Goal: Ask a question: Seek information or help from site administrators or community

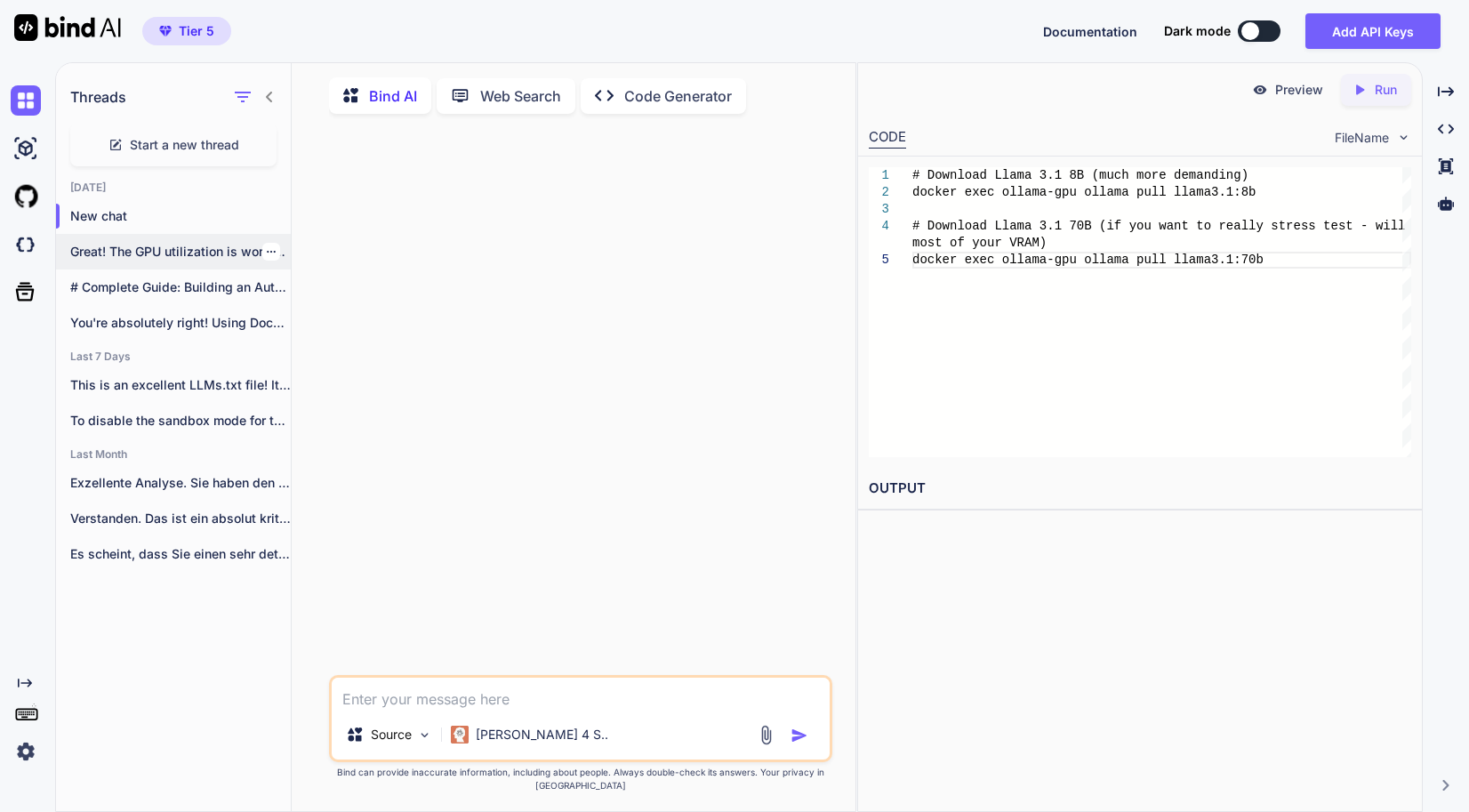
scroll to position [6, 0]
click at [83, 245] on p "Great! The GPU utilization is working, b..." at bounding box center [180, 248] width 220 height 17
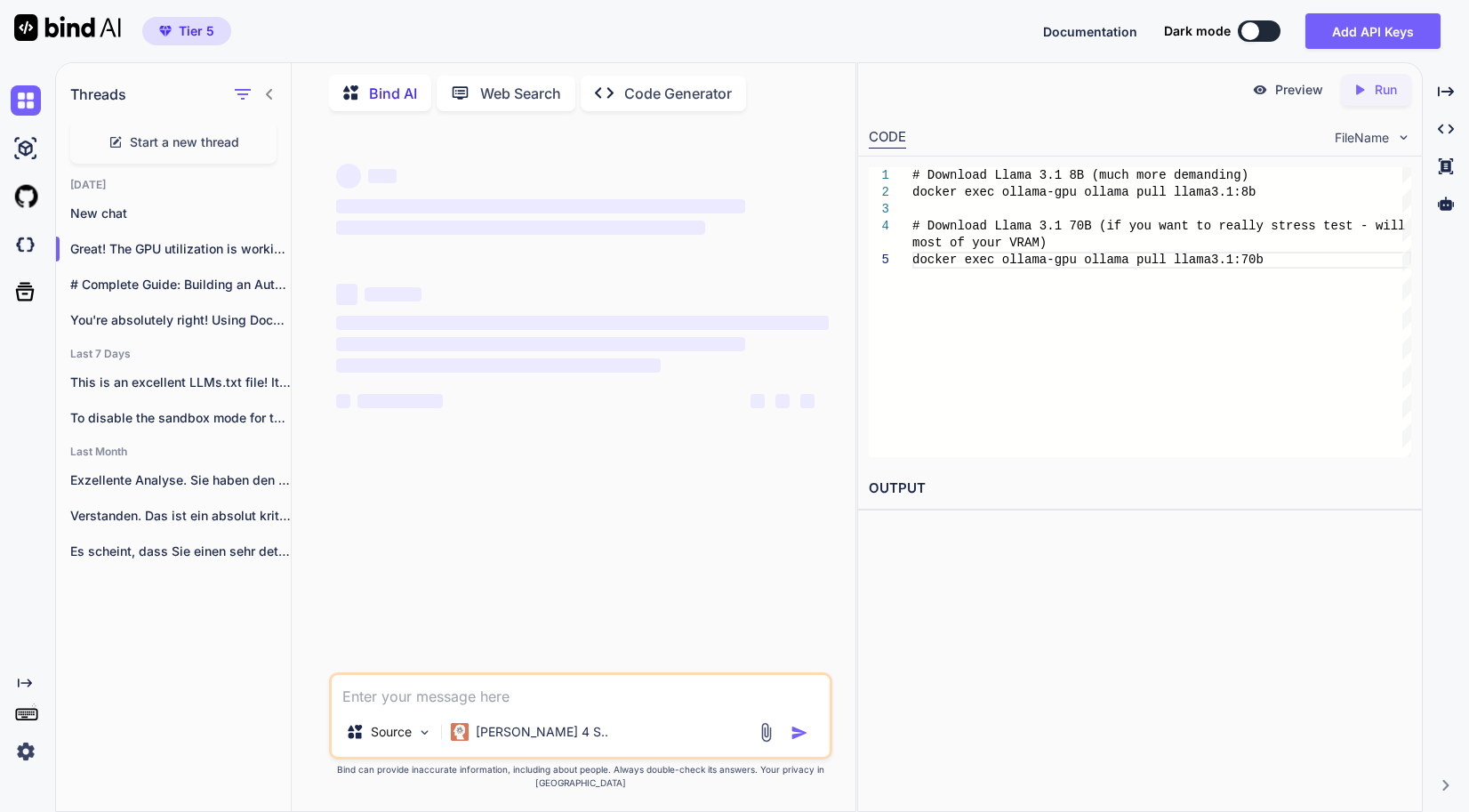
type textarea "x"
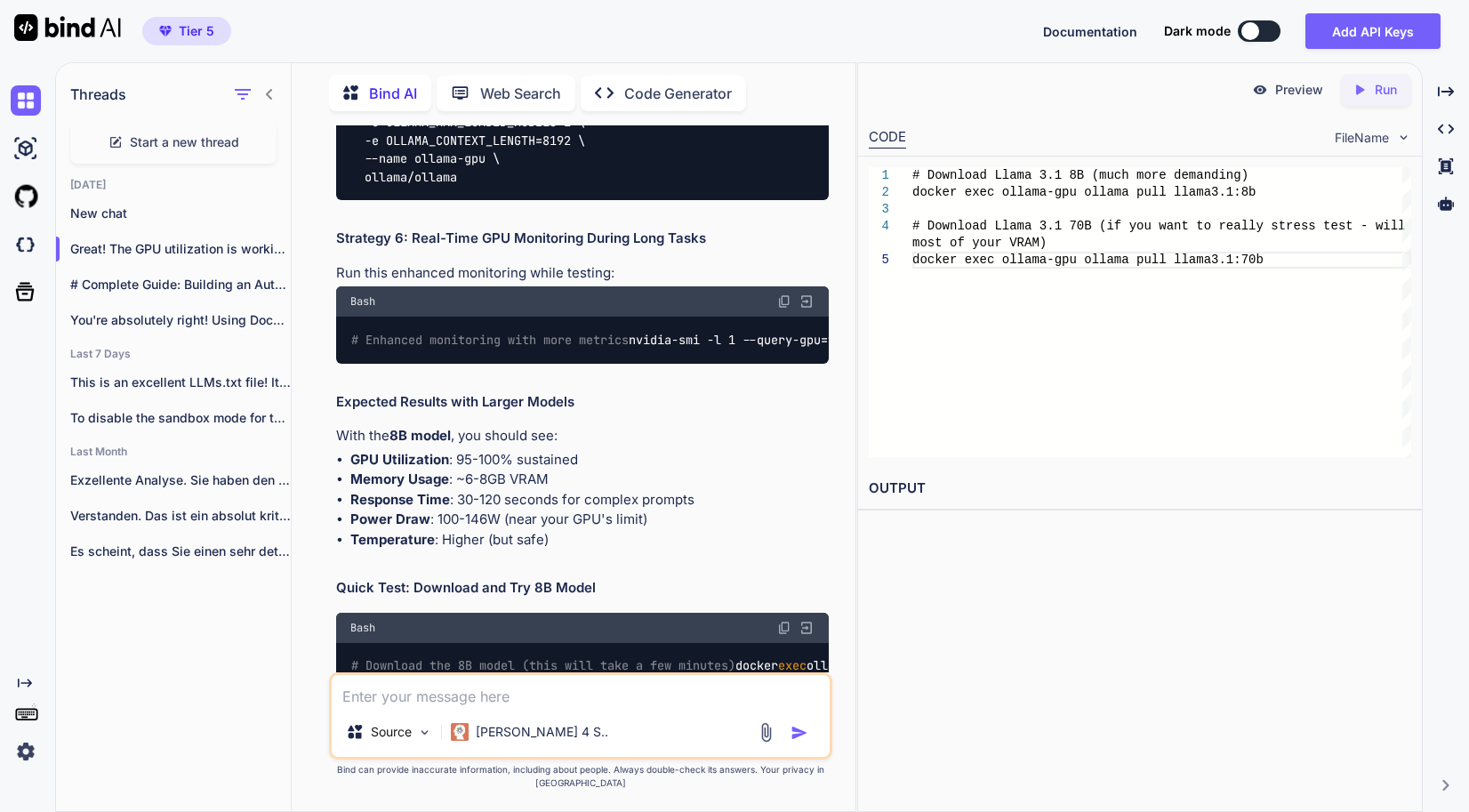
scroll to position [15566, 0]
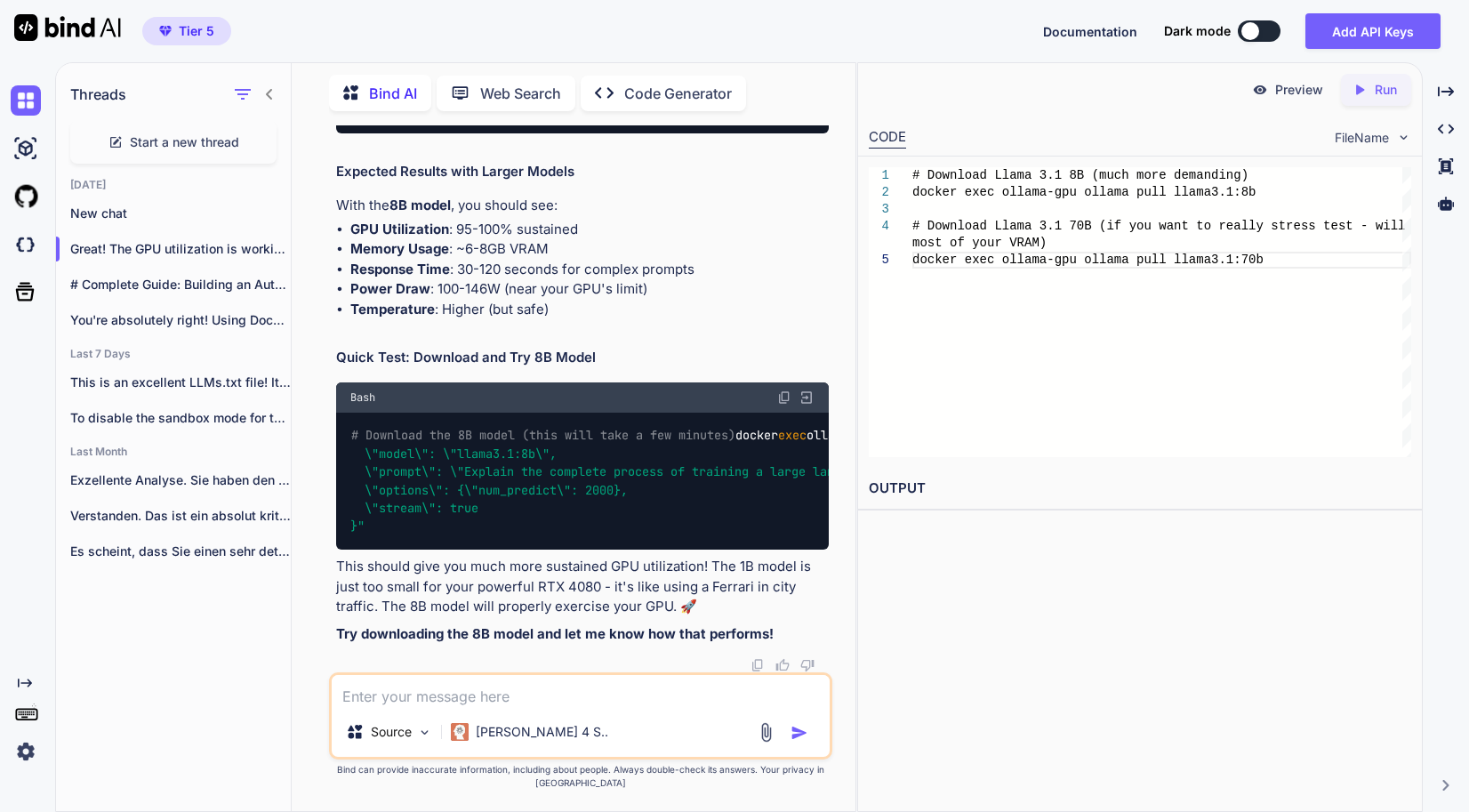
drag, startPoint x: 386, startPoint y: 393, endPoint x: 332, endPoint y: 210, distance: 190.8
click at [333, 210] on div "You Bind AI Ah! We have two issues: Bash history expansion error (the ! charact…" at bounding box center [582, 398] width 500 height 547
copy code "curl [URL] -d "{ \"model\": \"llama3.2:1b\", \"prompt\": \"Write a complete tec…"
click at [949, 573] on div "Preview Created with Pixso. Run CODE FileName 1 2 3 4 5 # Download Llama 3.1 8B…" at bounding box center [1139, 437] width 565 height 749
click at [1344, 648] on div "Preview Created with Pixso. Run CODE FileName 1 2 3 4 5 # Download Llama 3.1 8B…" at bounding box center [1139, 437] width 565 height 749
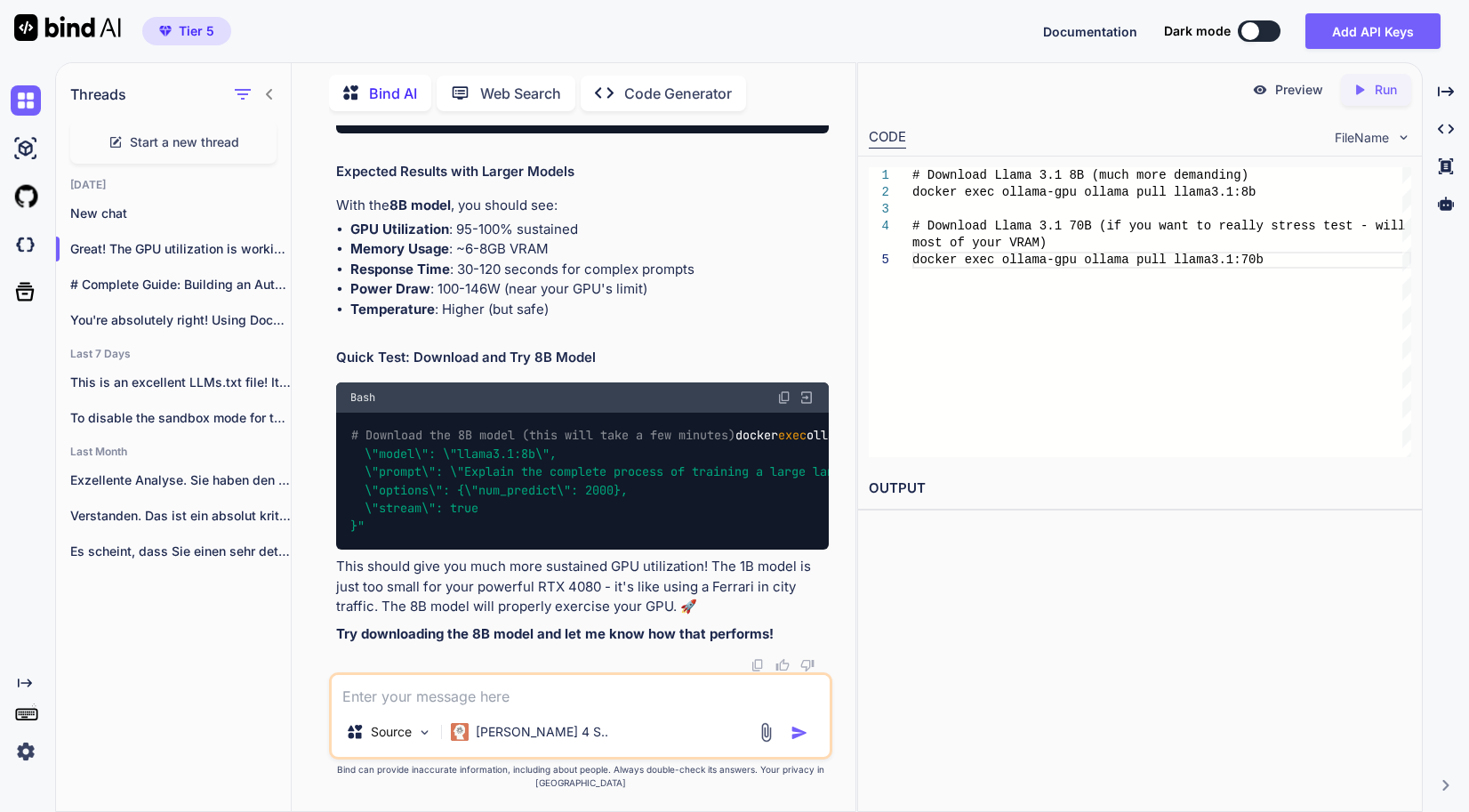
scroll to position [15833, 0]
copy div "curl [URL] -d "{\"model\": \"llama3.2:1b\", \"prompt\": \"Write a 2000-word det…"
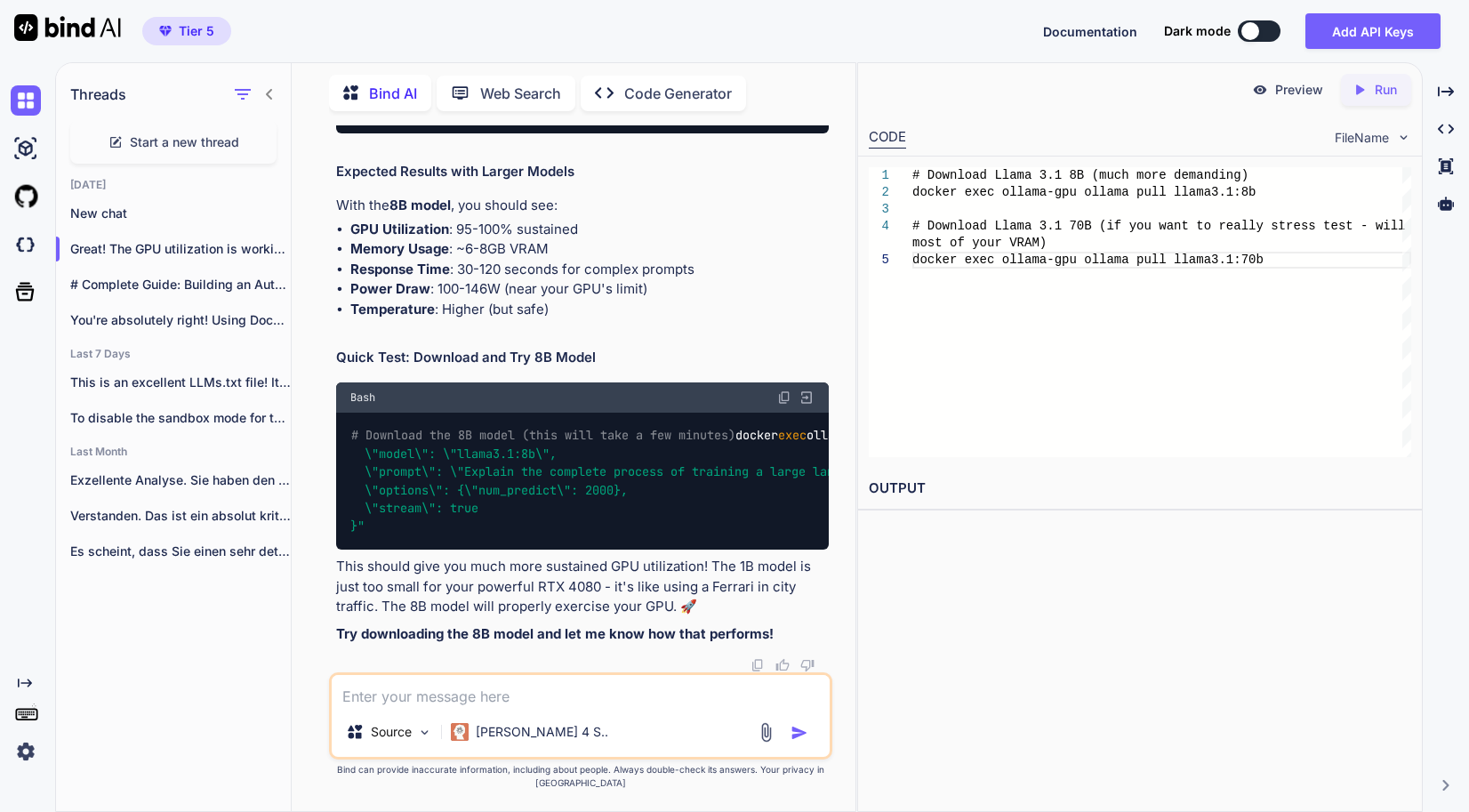
copy div "curl [URL] -d "{\"model\": \"llama3.2:1b\", \"prompt\": \"Create a comprehensiv…"
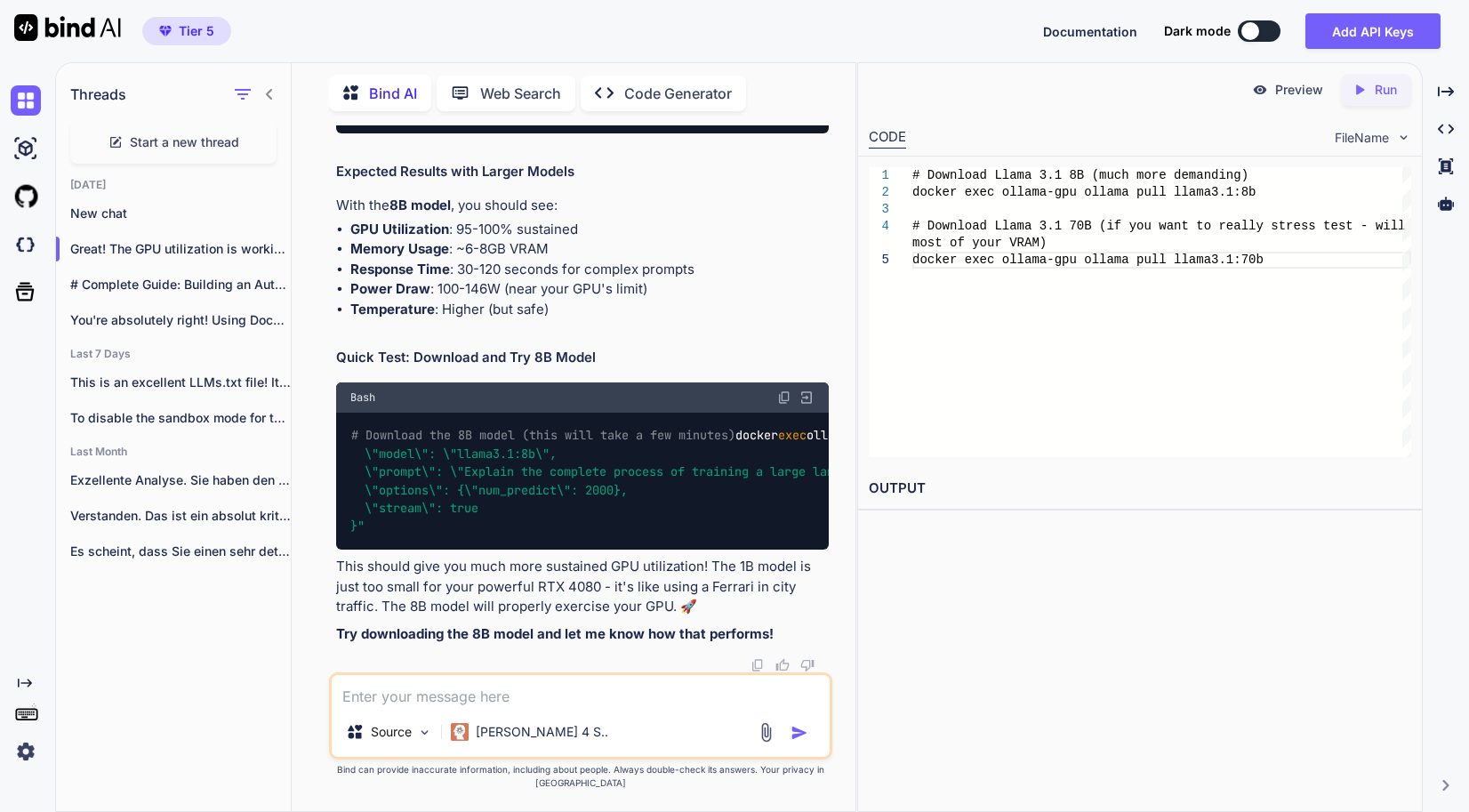
drag, startPoint x: 383, startPoint y: 585, endPoint x: 321, endPoint y: 459, distance: 140.4
click at [321, 459] on div "You Bind AI Ah! We have two issues: Bash history expansion error (the ! charact…" at bounding box center [580, 468] width 549 height 685
copy code "curl [URL] -d "{ \"model\": \"llama3.1:8b\", \"prompt\": \"Write a comprehensiv…"
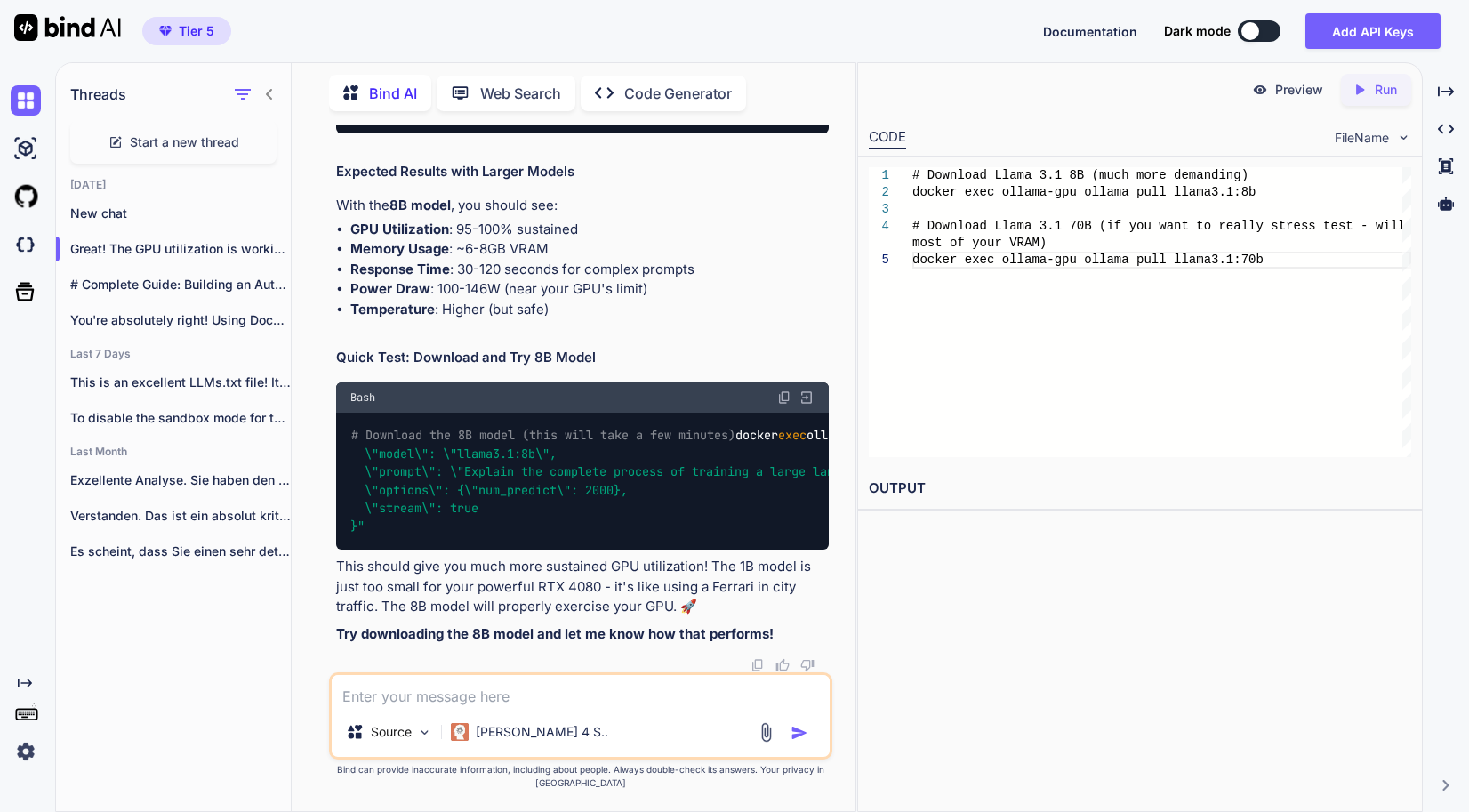
drag, startPoint x: 397, startPoint y: 608, endPoint x: 311, endPoint y: 455, distance: 175.5
click at [311, 455] on div "You Bind AI Ah! We have two issues: Bash history expansion error (the ! charact…" at bounding box center [580, 468] width 549 height 685
copy code "curl [URL] -d "{ \"model\": \"llama3.1:8b\", \"prompt\": \"Write a comprehensiv…"
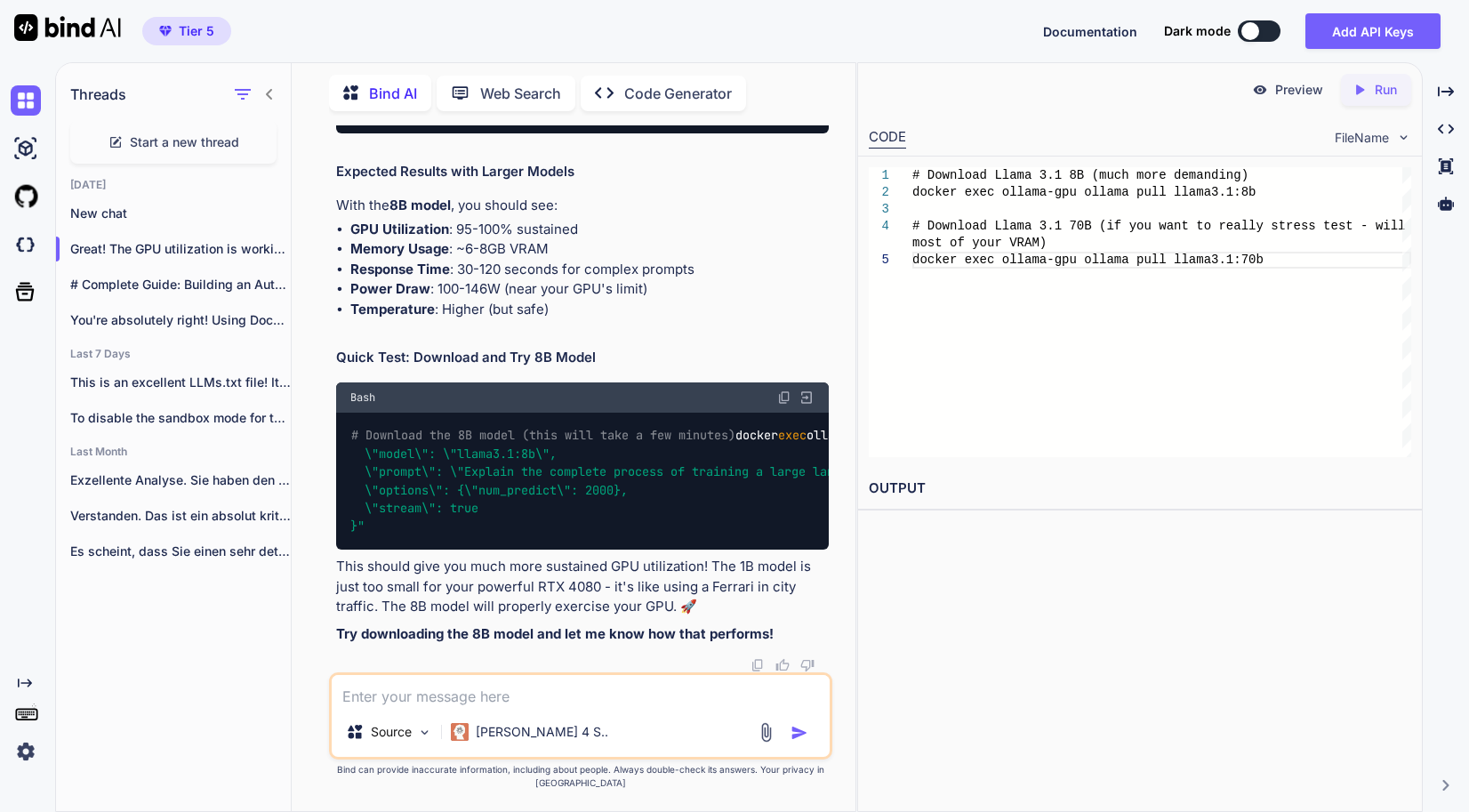
click at [217, 682] on div "Threads Start a new thread [DATE] New chat Great! The GPU utilization is workin…" at bounding box center [174, 435] width 236 height 750
drag, startPoint x: 536, startPoint y: 550, endPoint x: 339, endPoint y: 347, distance: 282.9
copy code "docker stop ollama-gpu [PERSON_NAME] ollama-gpu # Start with more intensive set…"
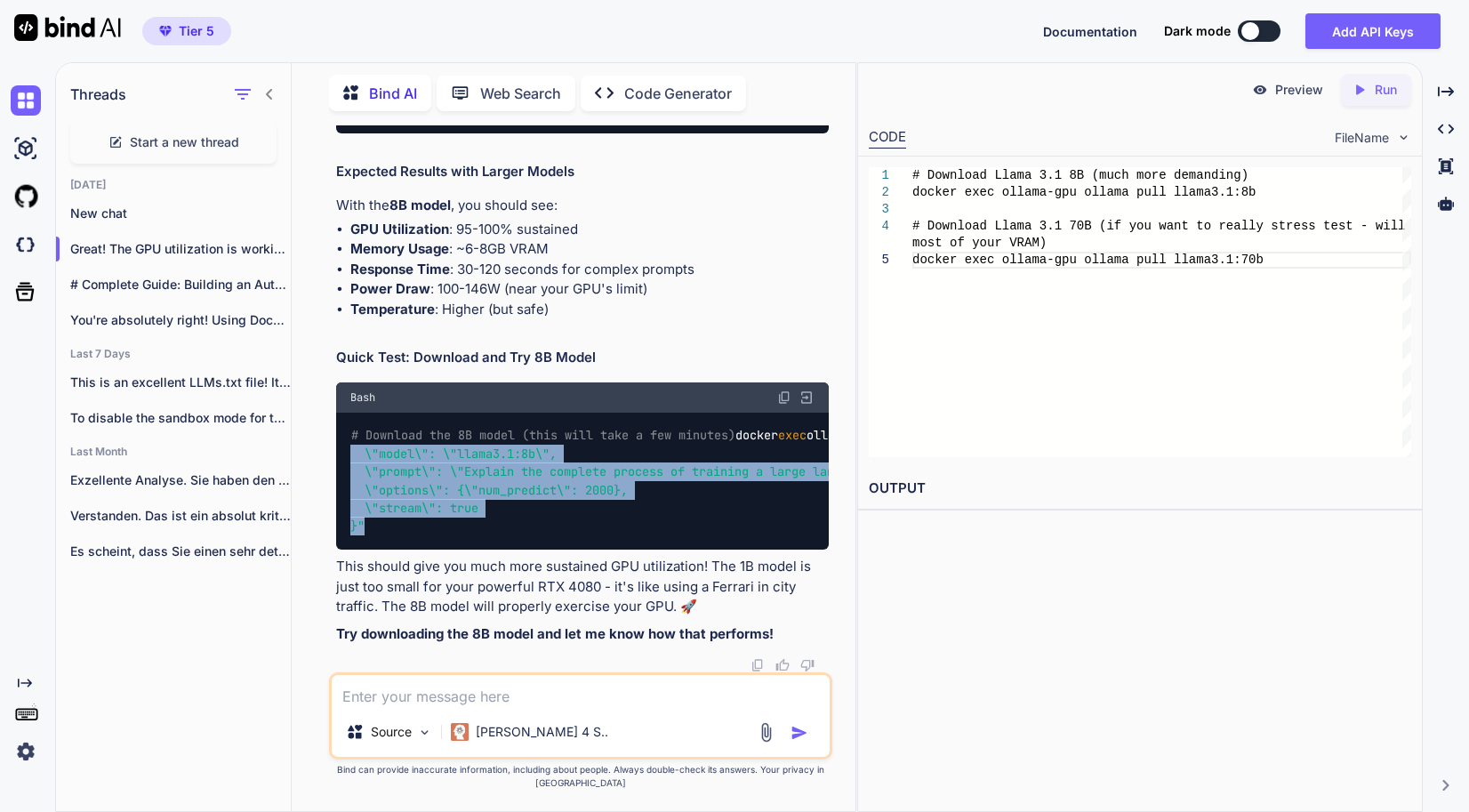
drag, startPoint x: 410, startPoint y: 527, endPoint x: 341, endPoint y: 438, distance: 112.6
click at [341, 438] on div "# Download the 8B model (this will take a few minutes) docker exec ollama-gpu o…" at bounding box center [582, 481] width 492 height 137
copy code "curl [URL] -d "{ \"model\": \"llama3.1:8b\", \"prompt\": \"Explain the complete…"
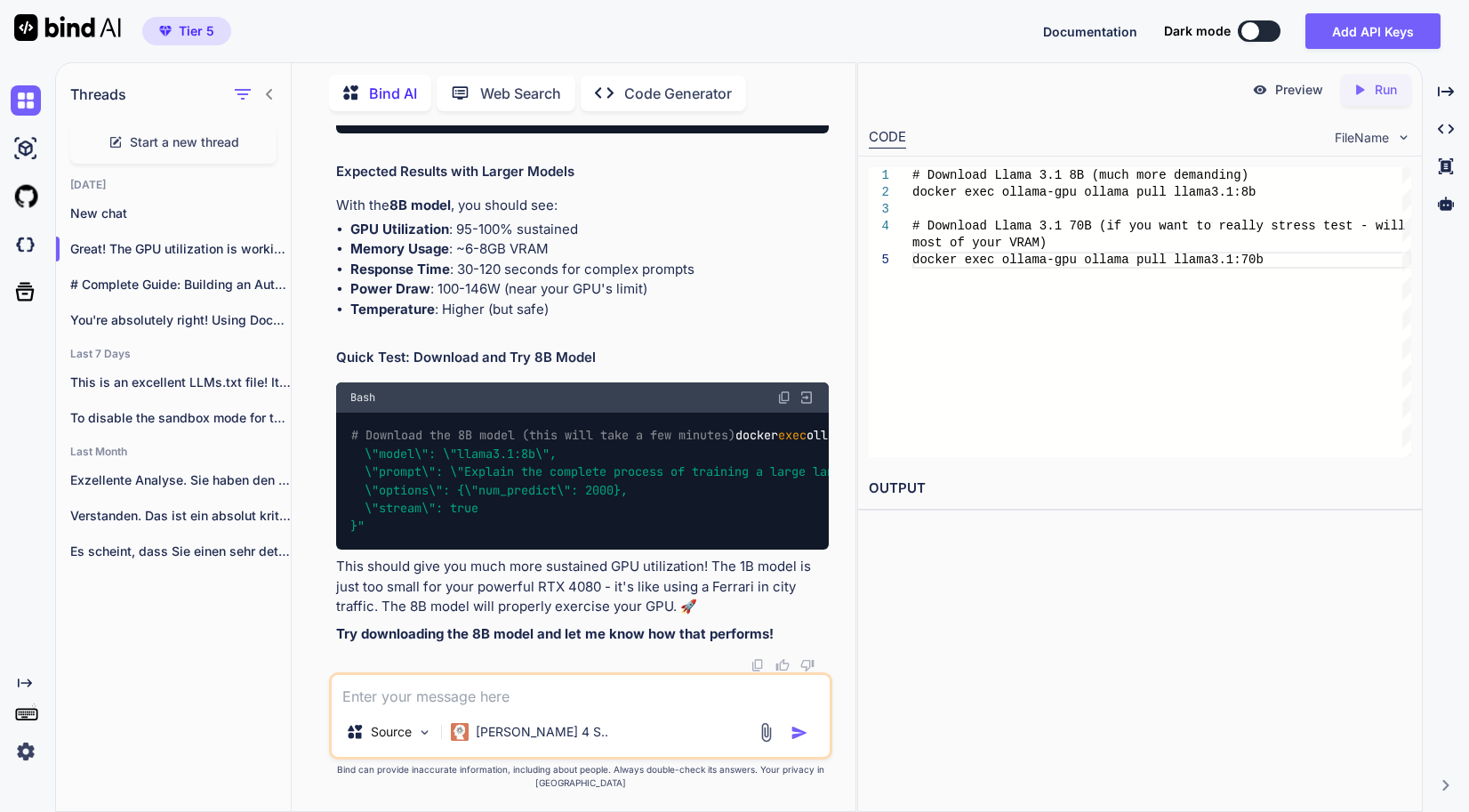
click at [480, 617] on p "This should give you much more sustained GPU utilization! The 1B model is just …" at bounding box center [582, 586] width 492 height 60
click at [566, 580] on p "This should give you much more sustained GPU utilization! The 1B model is just …" at bounding box center [582, 586] width 492 height 60
click at [548, 588] on p "This should give you much more sustained GPU utilization! The 1B model is just …" at bounding box center [582, 586] width 492 height 60
click at [478, 707] on textarea at bounding box center [580, 691] width 498 height 32
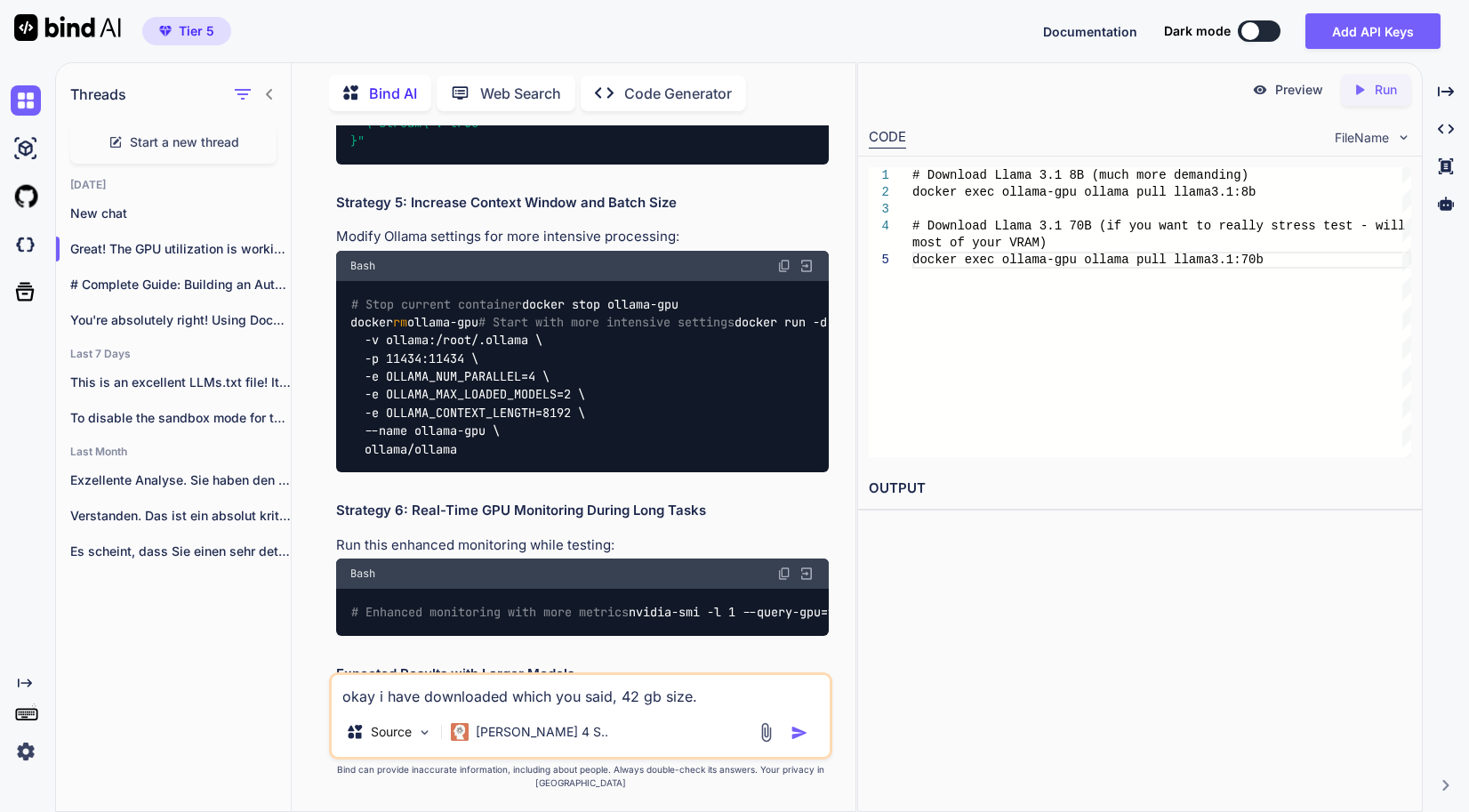
scroll to position [15028, 0]
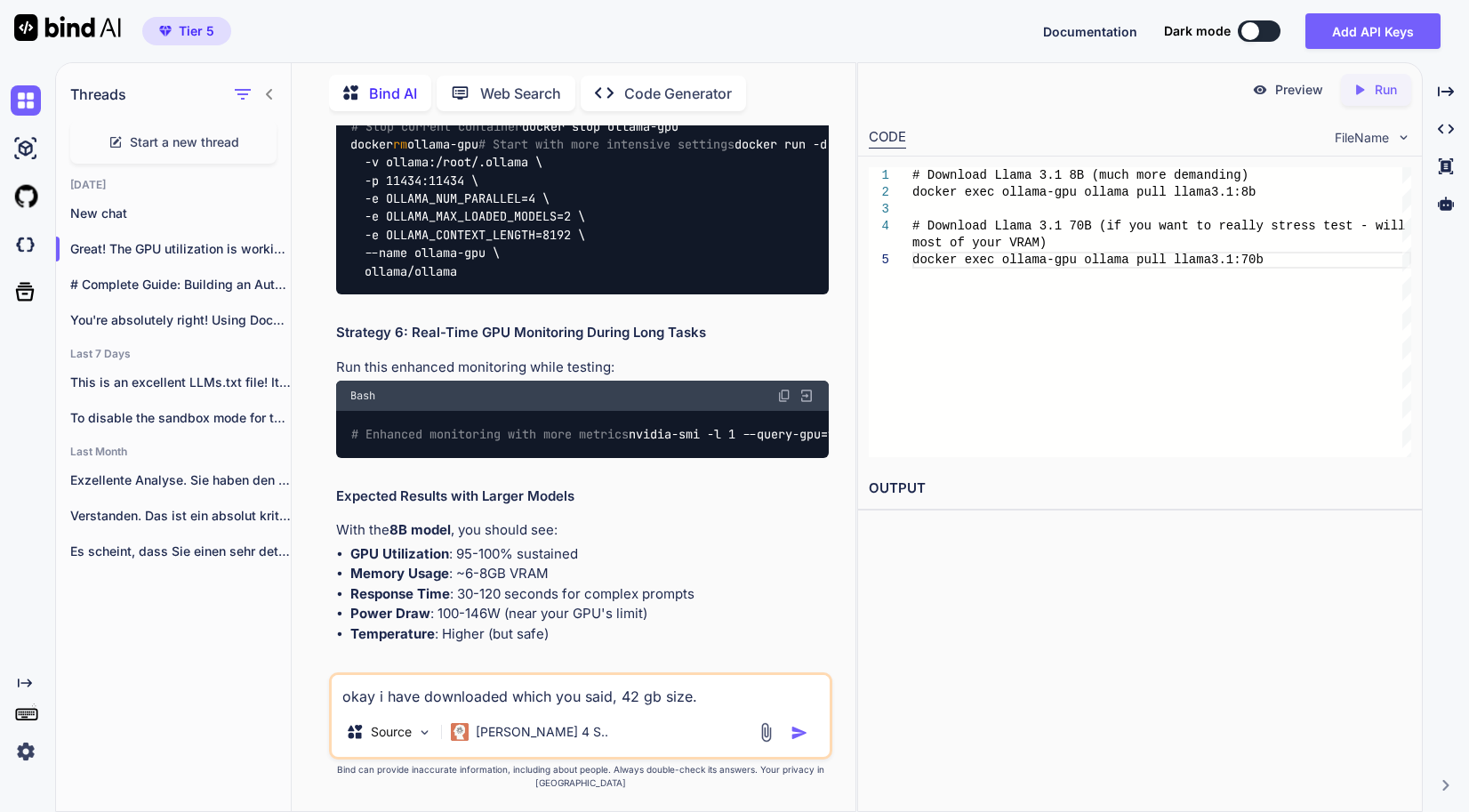
drag, startPoint x: 735, startPoint y: 533, endPoint x: 317, endPoint y: 533, distance: 418.0
click at [317, 533] on div "You Bind AI Ah! We have two issues: Bash history expansion error (the ! charact…" at bounding box center [580, 468] width 549 height 685
copy code "docker exec ollama-gpu ollama pull llama3.1:70b"
click at [743, 707] on textarea "okay i have downloaded which you said, 42 gb size." at bounding box center [580, 691] width 498 height 32
paste textarea "docker exec ollama-gpu ollama pull llama3.1:70b"
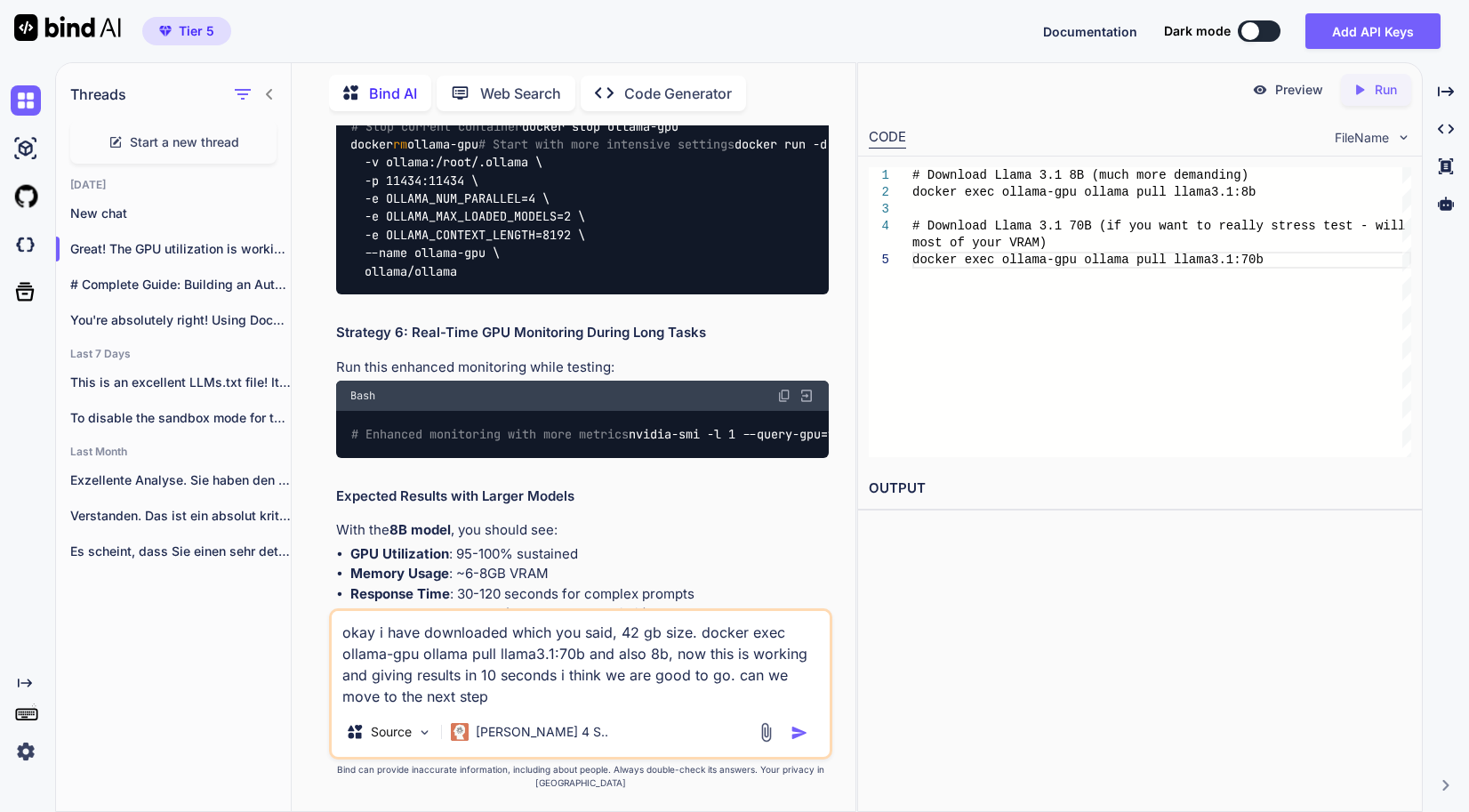
type textarea "okay i have downloaded which you said, 42 gb size. docker exec ollama-gpu ollam…"
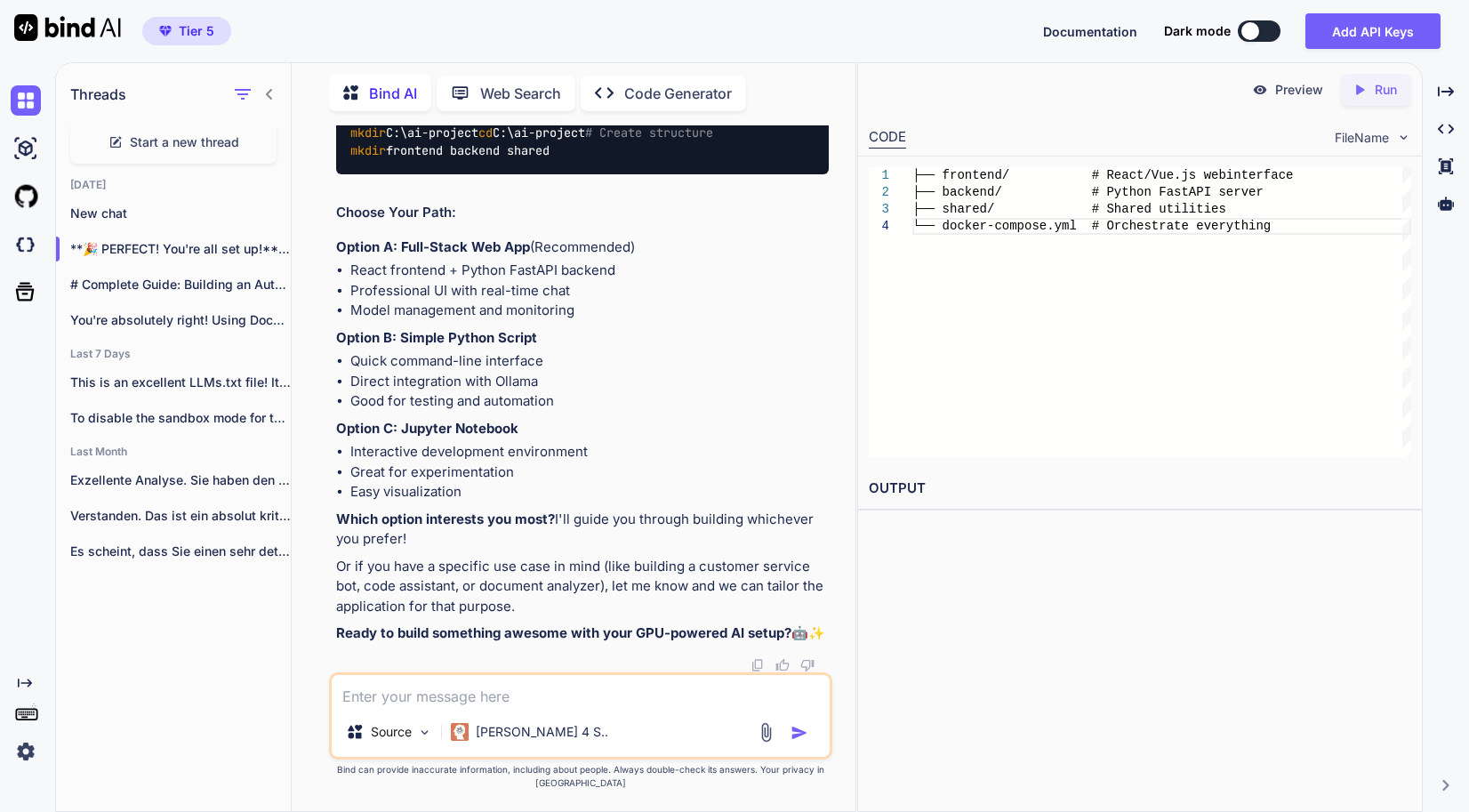
scroll to position [18680, 0]
drag, startPoint x: 633, startPoint y: 474, endPoint x: 327, endPoint y: 387, distance: 318.1
click at [327, 387] on div "You Bind AI Ah! We have two issues: Bash history expansion error (the ! charact…" at bounding box center [580, 468] width 549 height 685
click at [372, 161] on code "# Create project directory mkdir C:\ai-project cd C:\ai-project # Create struct…" at bounding box center [531, 133] width 363 height 55
click at [364, 141] on span "mkdir" at bounding box center [367, 132] width 36 height 16
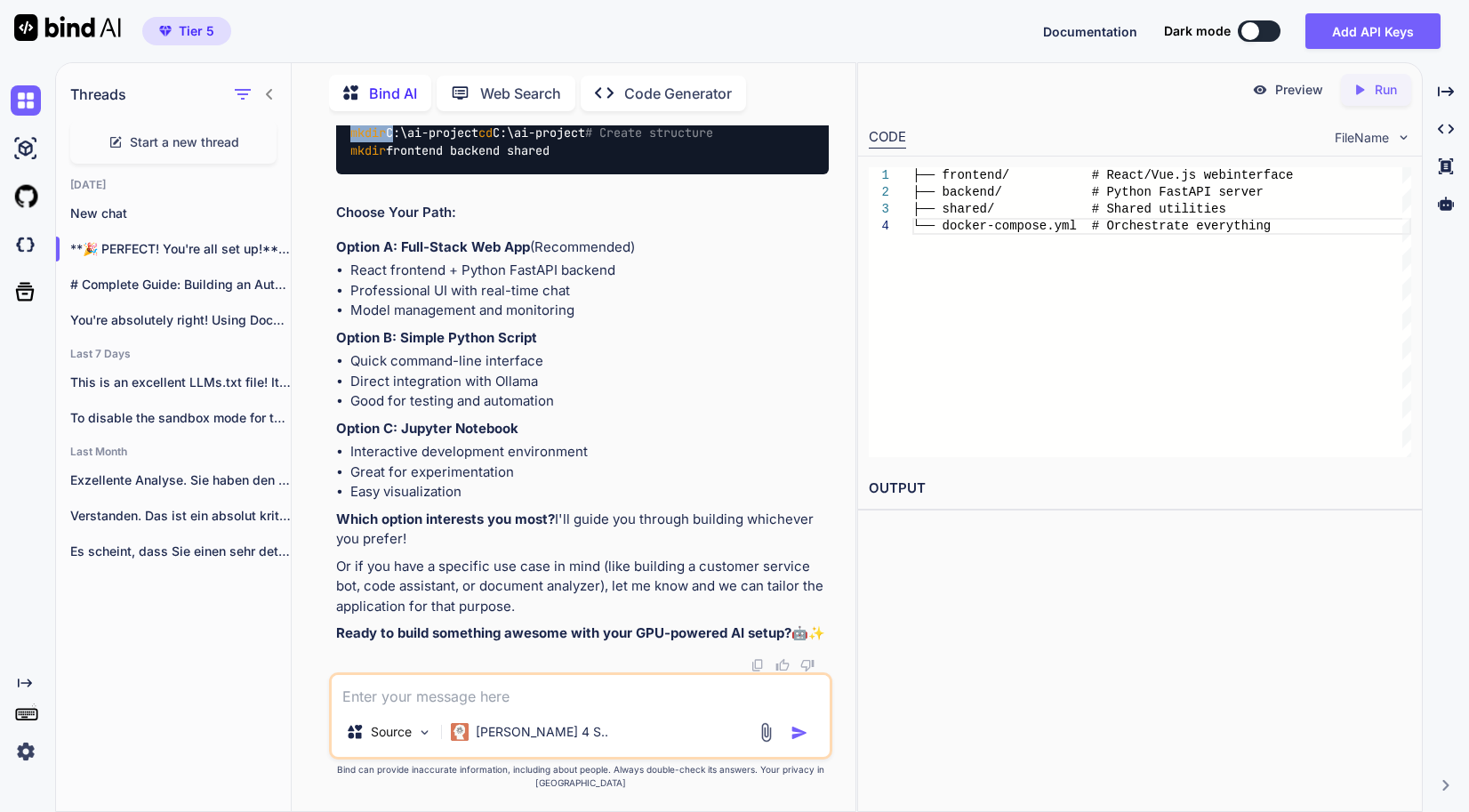
click at [364, 141] on span "mkdir" at bounding box center [367, 132] width 36 height 16
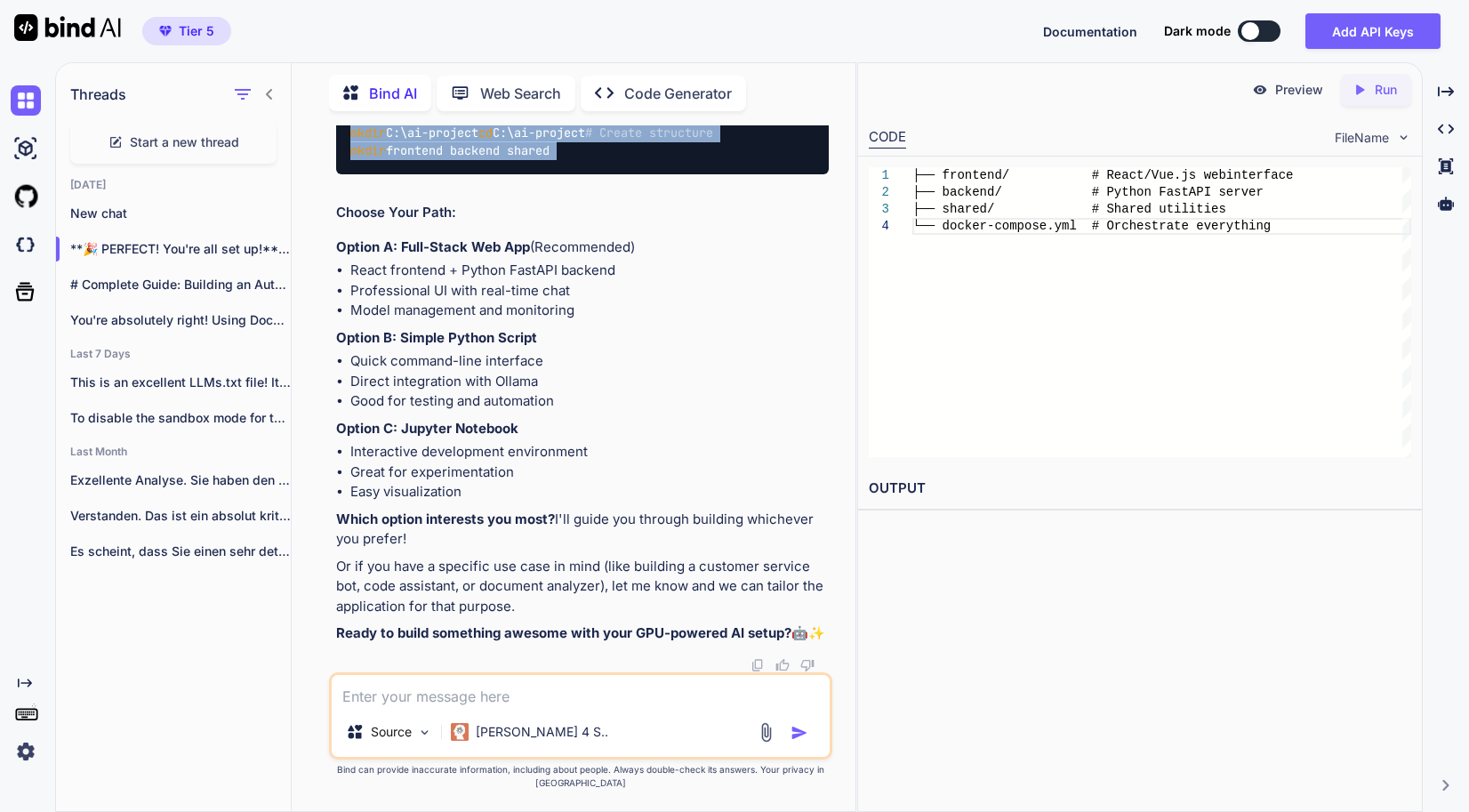
click at [597, 174] on div "# Create project directory mkdir C:\ai-project cd C:\ai-project # Create struct…" at bounding box center [582, 132] width 492 height 83
copy div "mkdir C:\ai-project cd C:\ai-project # Create structure mkdir frontend backend …"
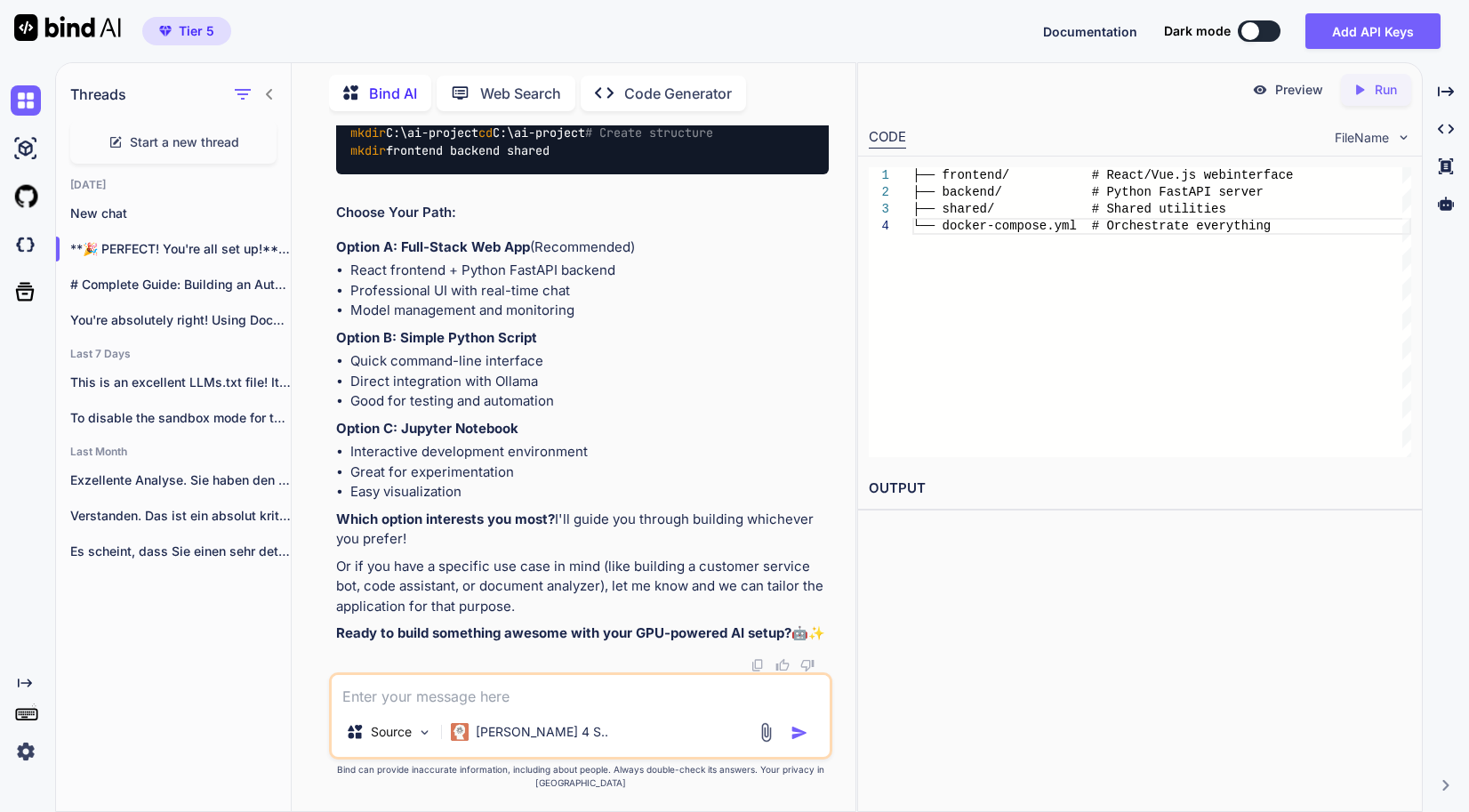
click at [513, 258] on p "Option A: Full-Stack Web App (Recommended)" at bounding box center [582, 248] width 492 height 20
click at [600, 722] on div "Source [PERSON_NAME] 4 S.." at bounding box center [580, 715] width 503 height 87
click at [598, 707] on textarea at bounding box center [580, 691] width 498 height 32
type textarea "A"
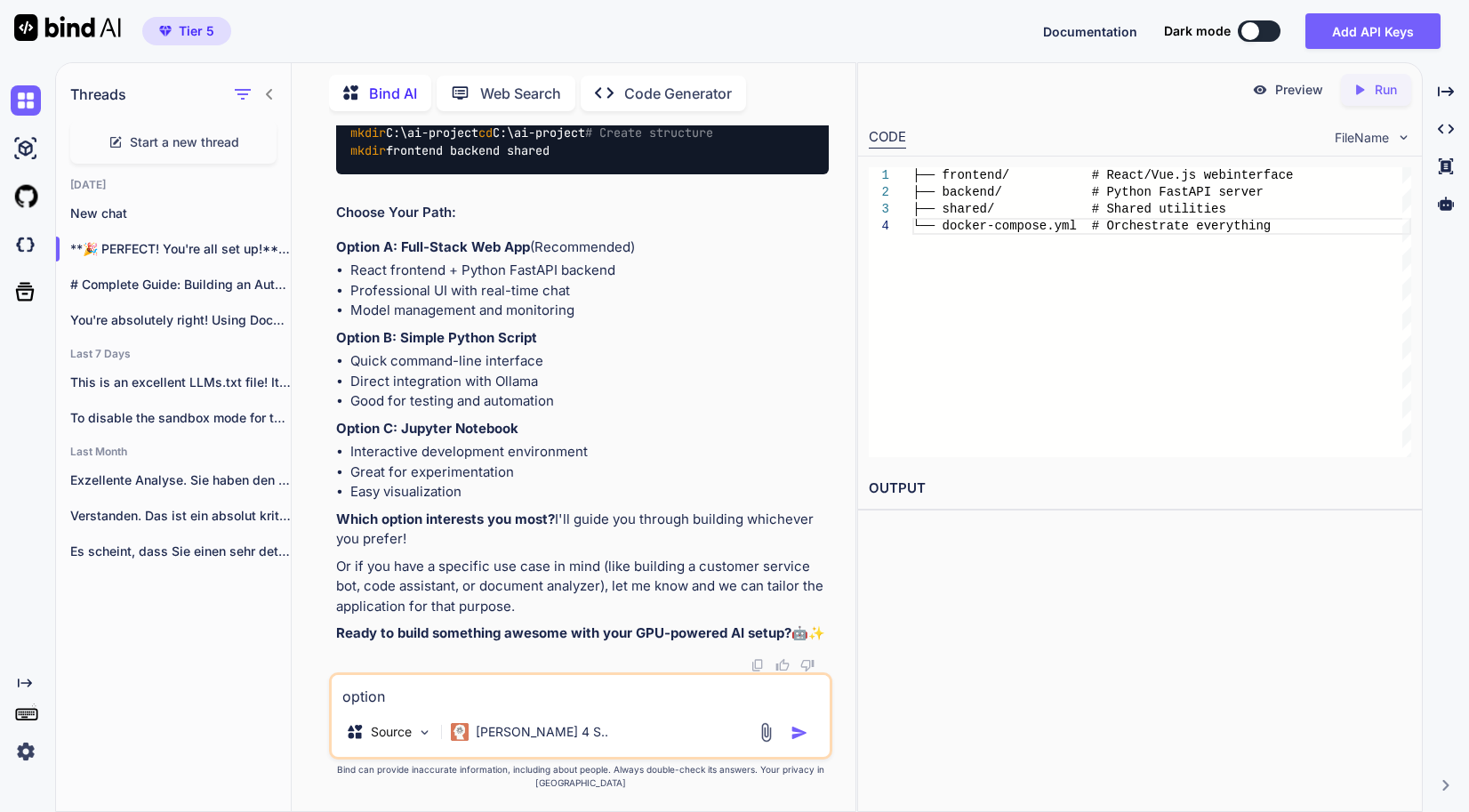
type textarea "option A"
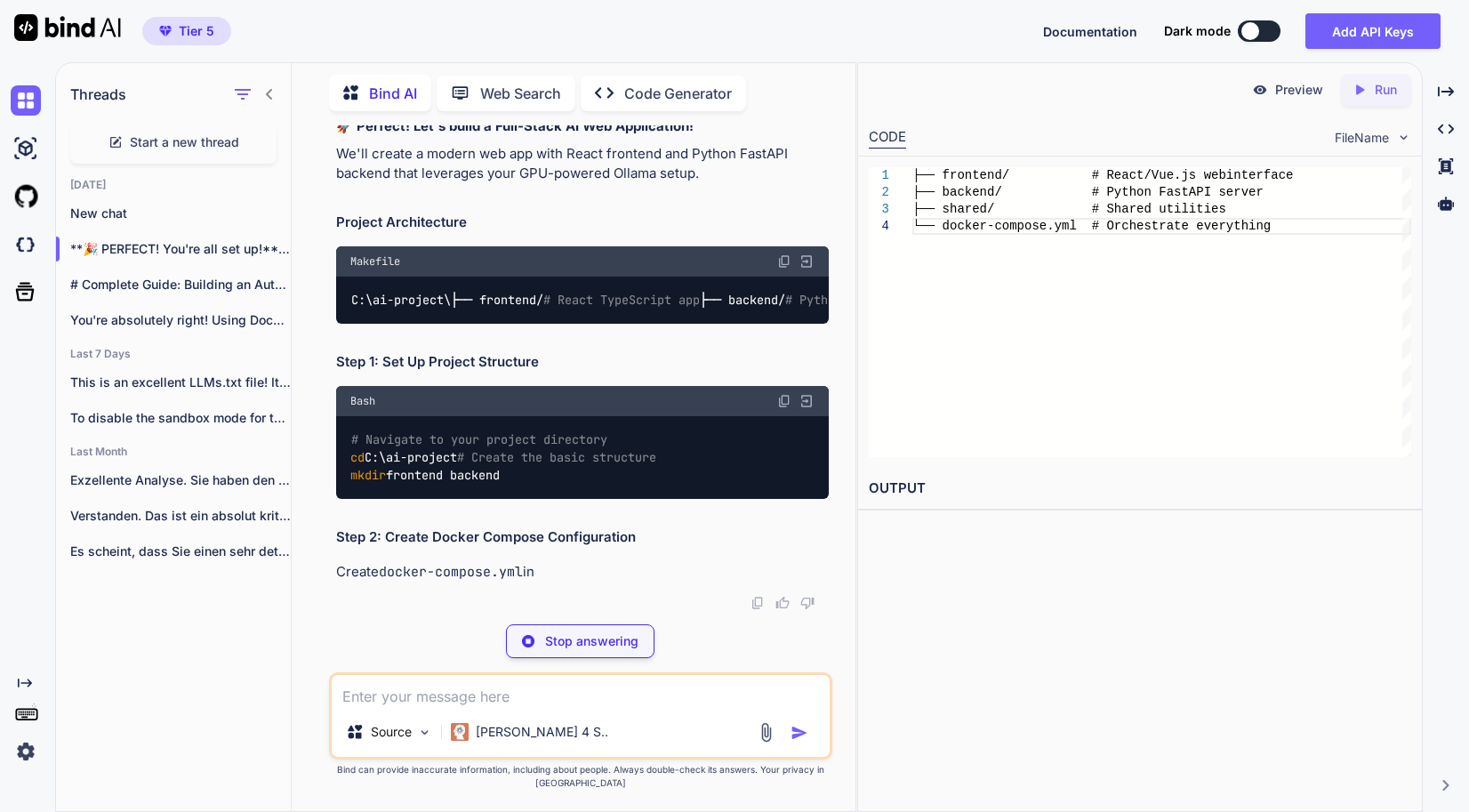
scroll to position [19782, 0]
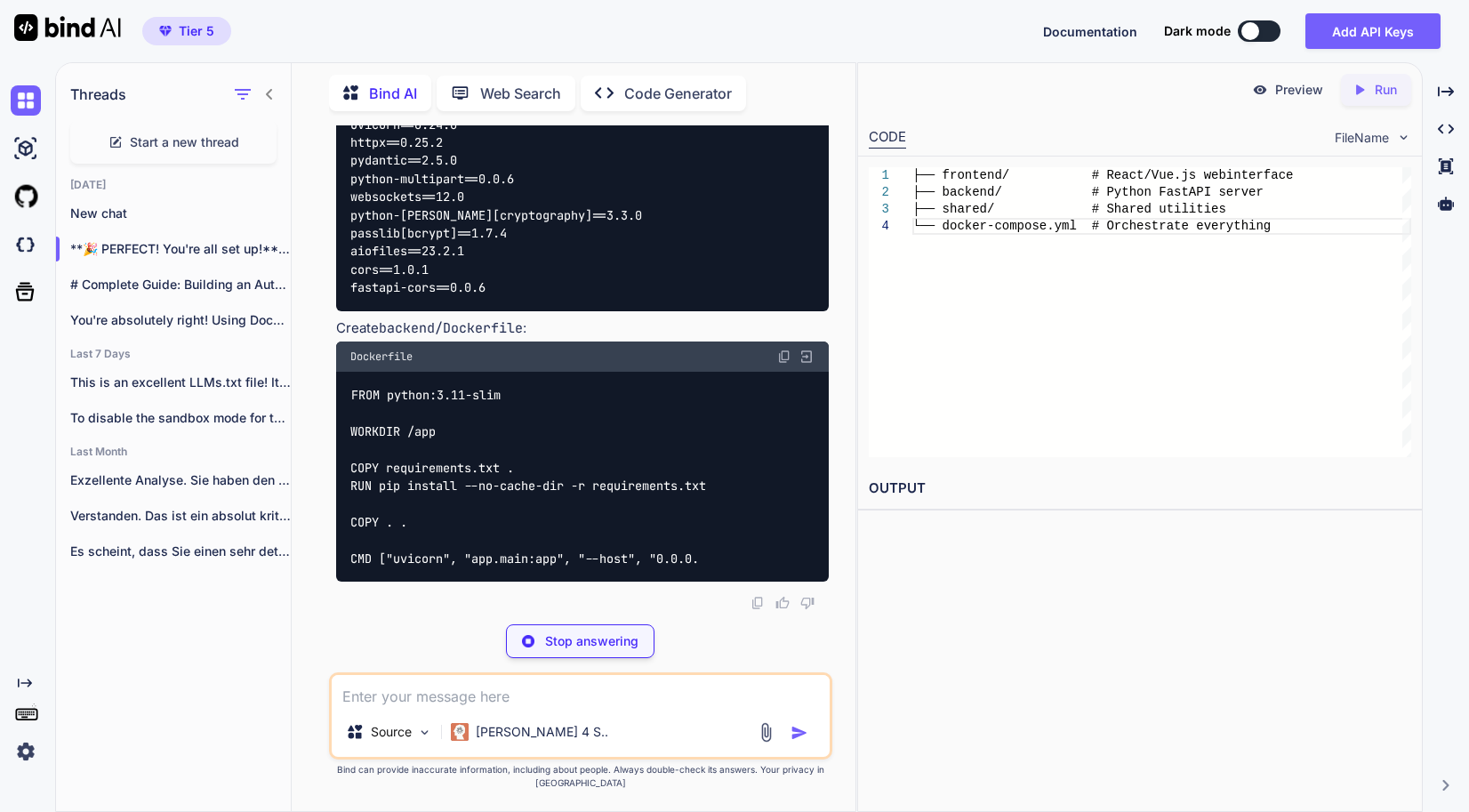
drag, startPoint x: 572, startPoint y: 485, endPoint x: 307, endPoint y: 430, distance: 270.6
click at [307, 430] on div "You Bind AI Ah! We have two issues: Bash history expansion error (the ! charact…" at bounding box center [580, 468] width 549 height 685
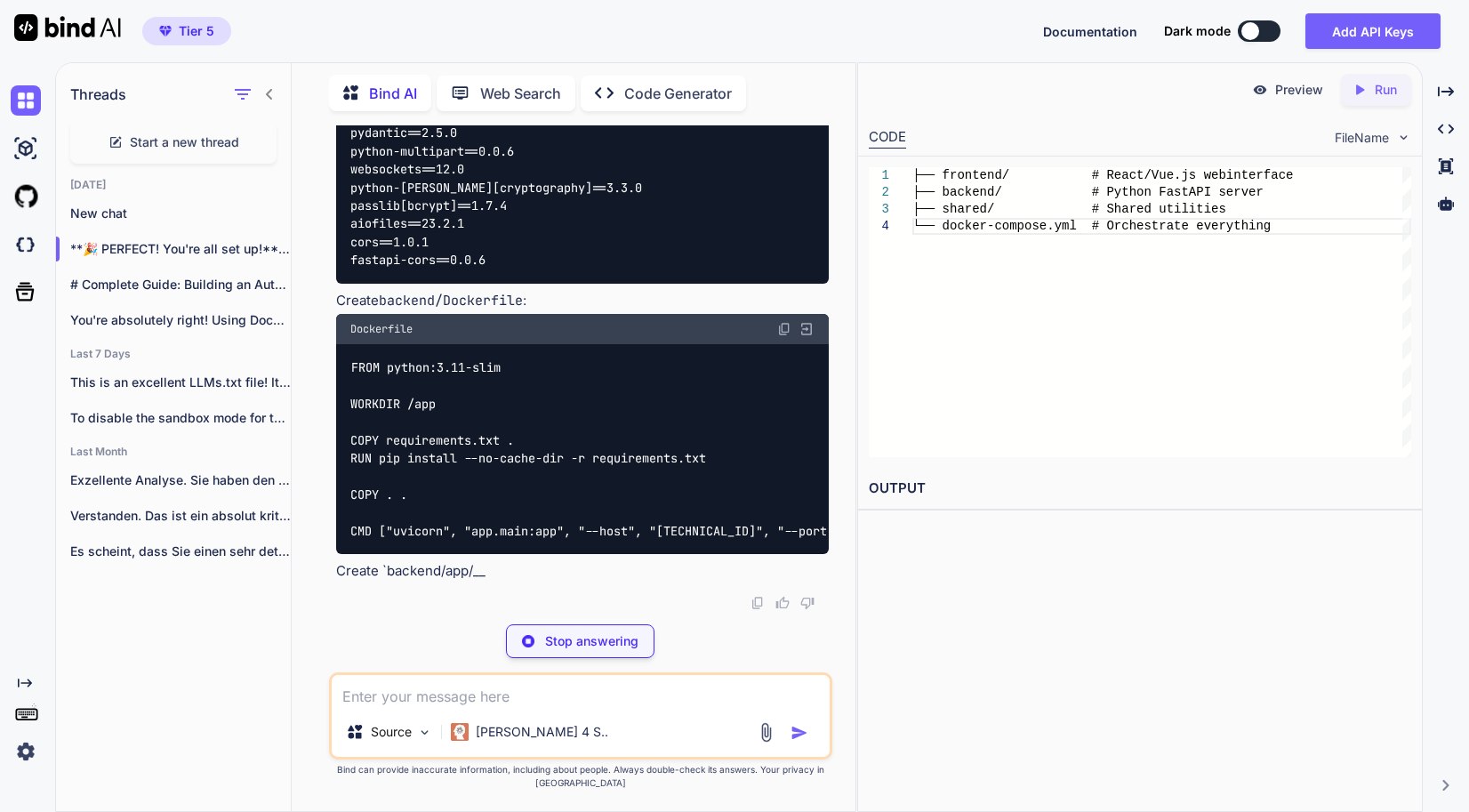
copy code "cd C:\ai-project # Create the basic structure mkdir frontend backend"
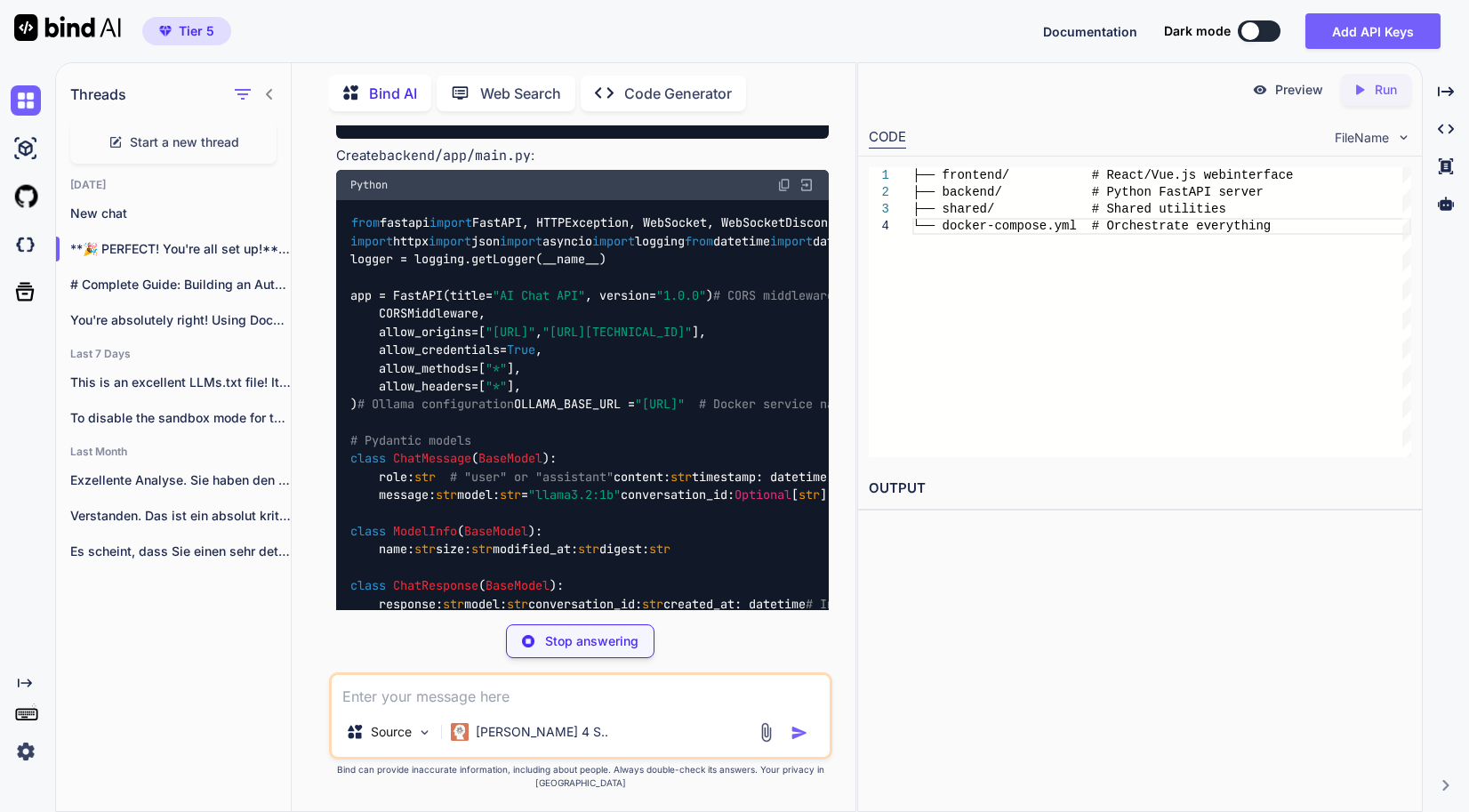
scroll to position [19959, 0]
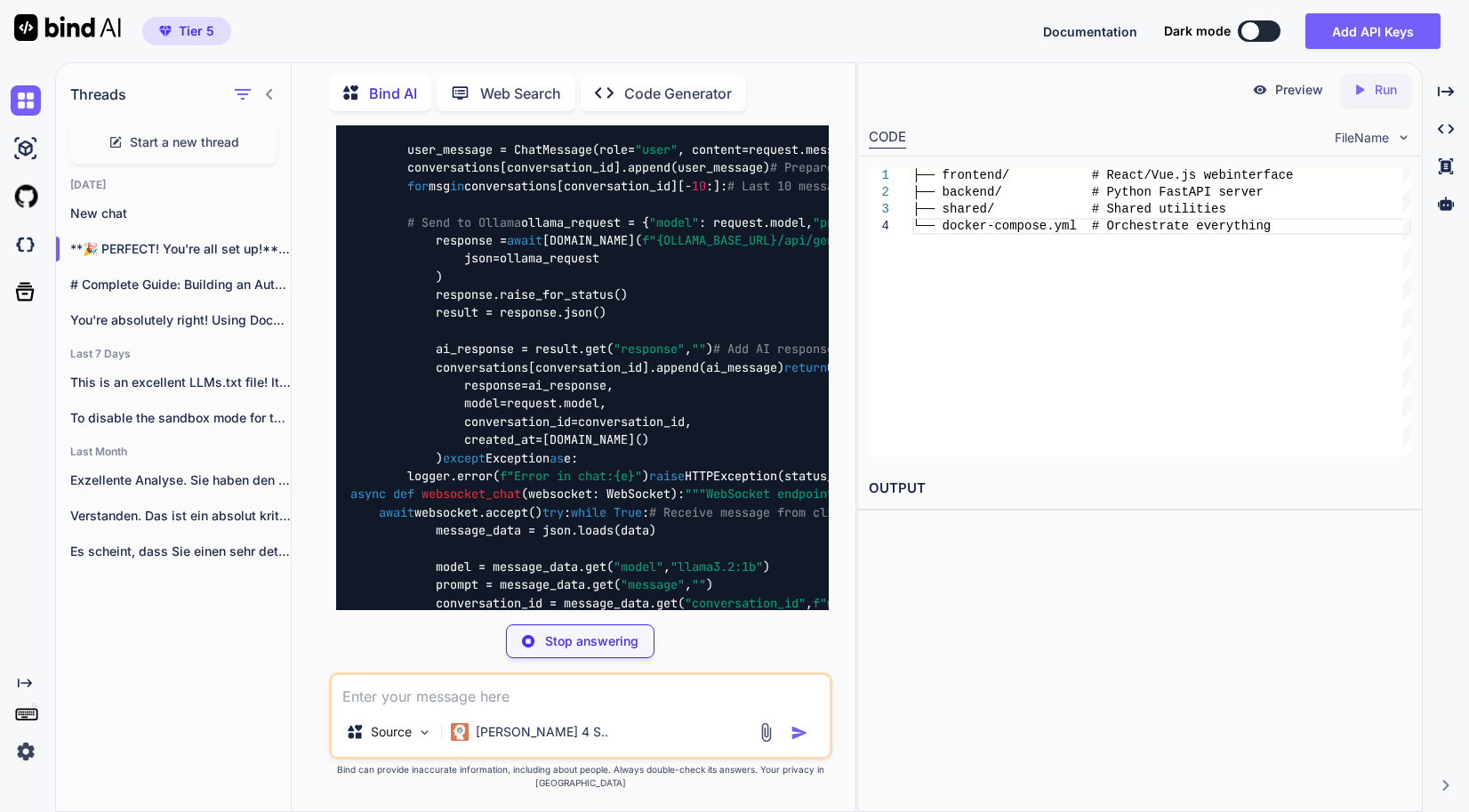
scroll to position [20938, 0]
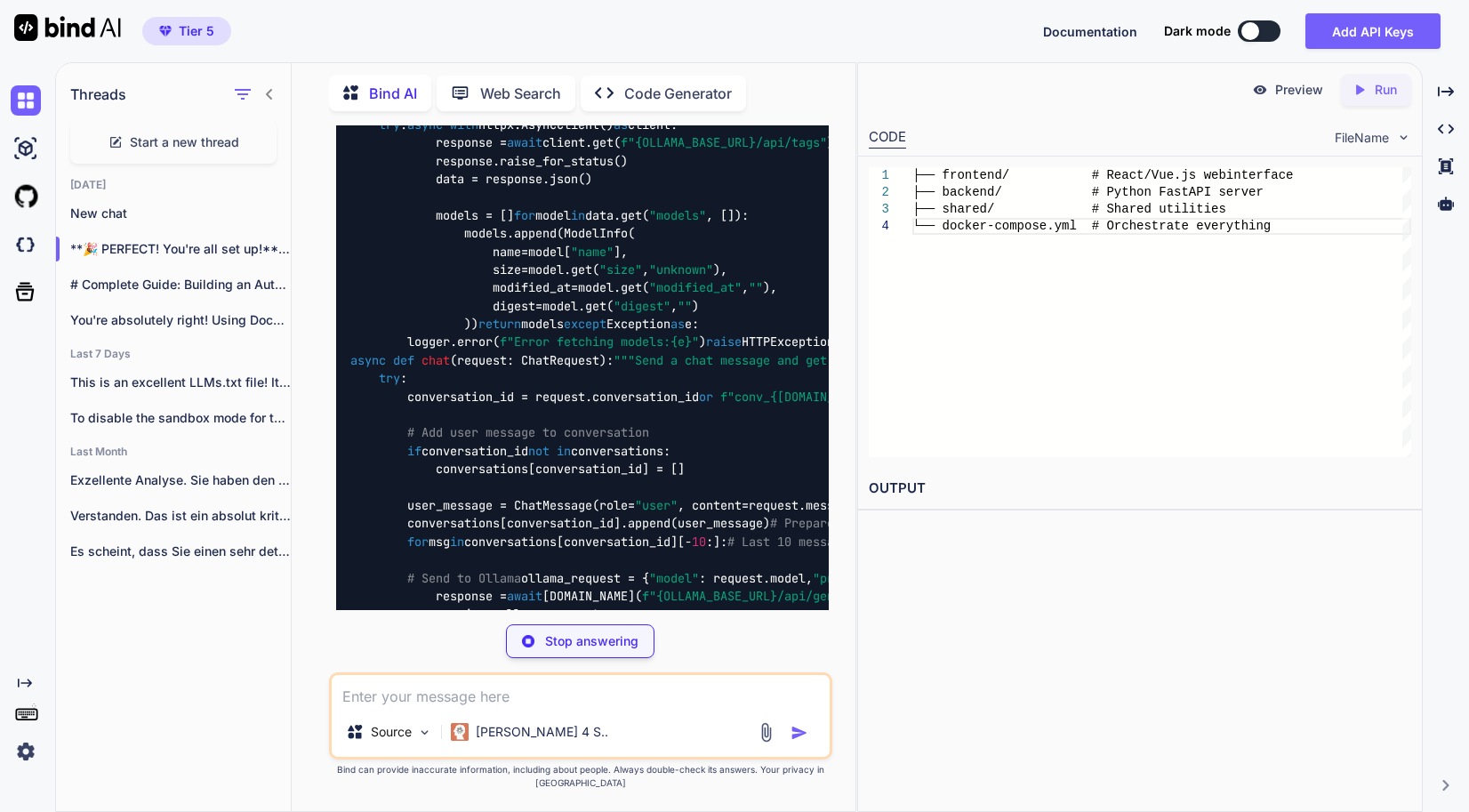
scroll to position [19871, 0]
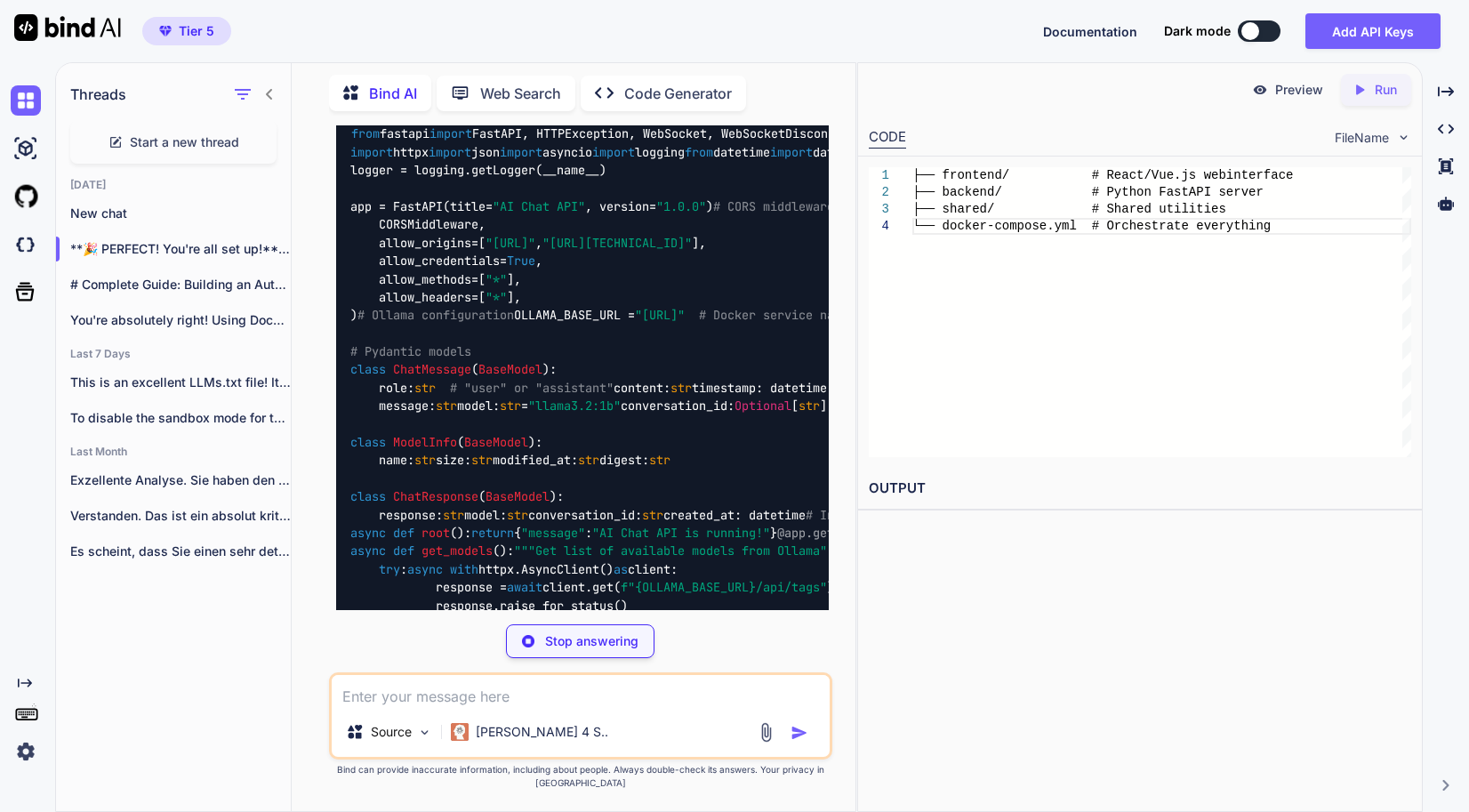
drag, startPoint x: 458, startPoint y: 403, endPoint x: 316, endPoint y: 558, distance: 210.2
click at [316, 558] on div "You Bind AI Ah! We have two issues: Bash history expansion error (the ! charact…" at bounding box center [580, 468] width 549 height 685
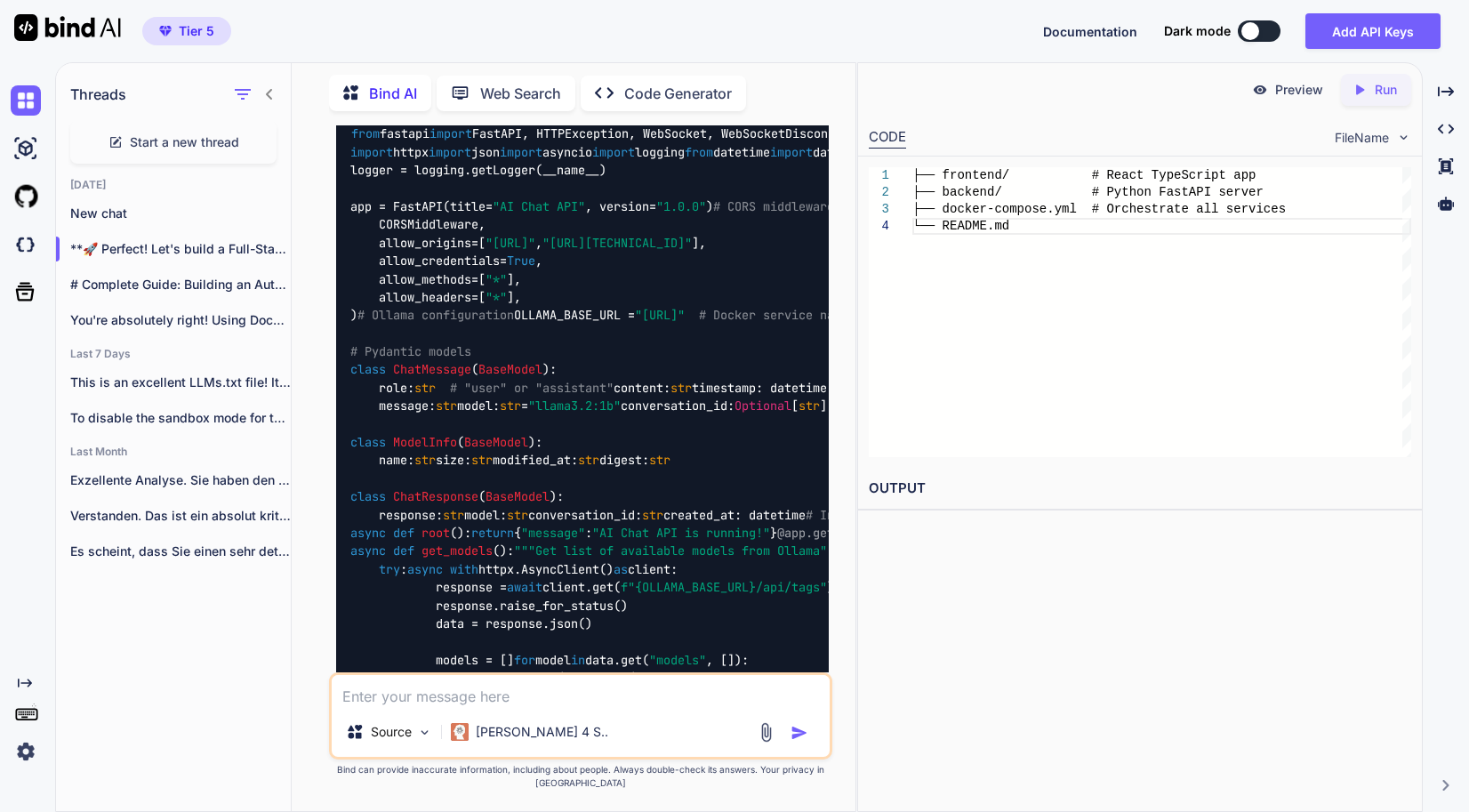
click at [554, 707] on textarea at bounding box center [580, 691] width 498 height 32
type textarea "in step 2 you said to create a docker compose, how do i do that?"
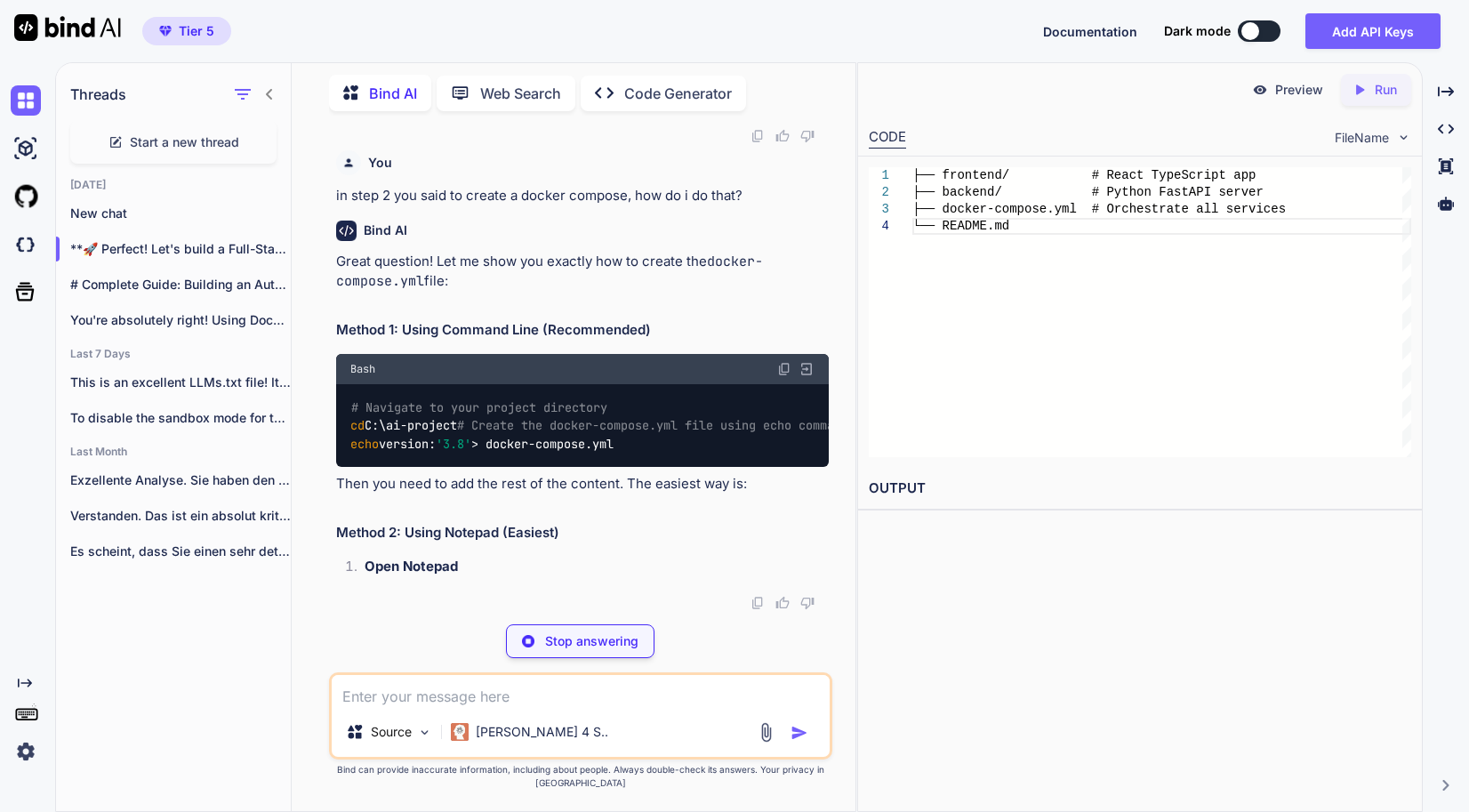
scroll to position [26900, 0]
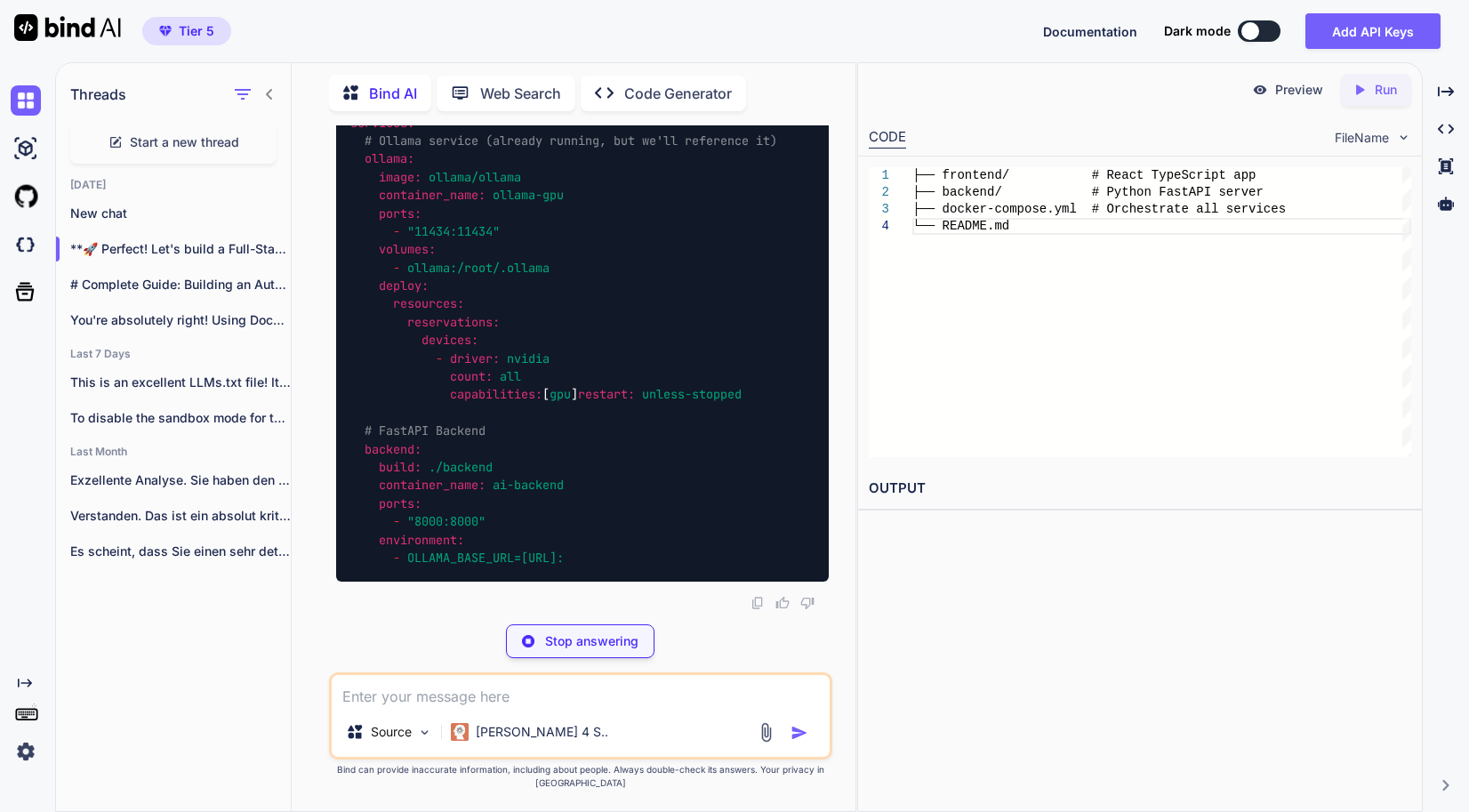
drag, startPoint x: 669, startPoint y: 459, endPoint x: 332, endPoint y: 468, distance: 337.1
click at [333, 468] on div "You Bind AI Ah! We have two issues: Bash history expansion error (the ! charact…" at bounding box center [582, 367] width 500 height 484
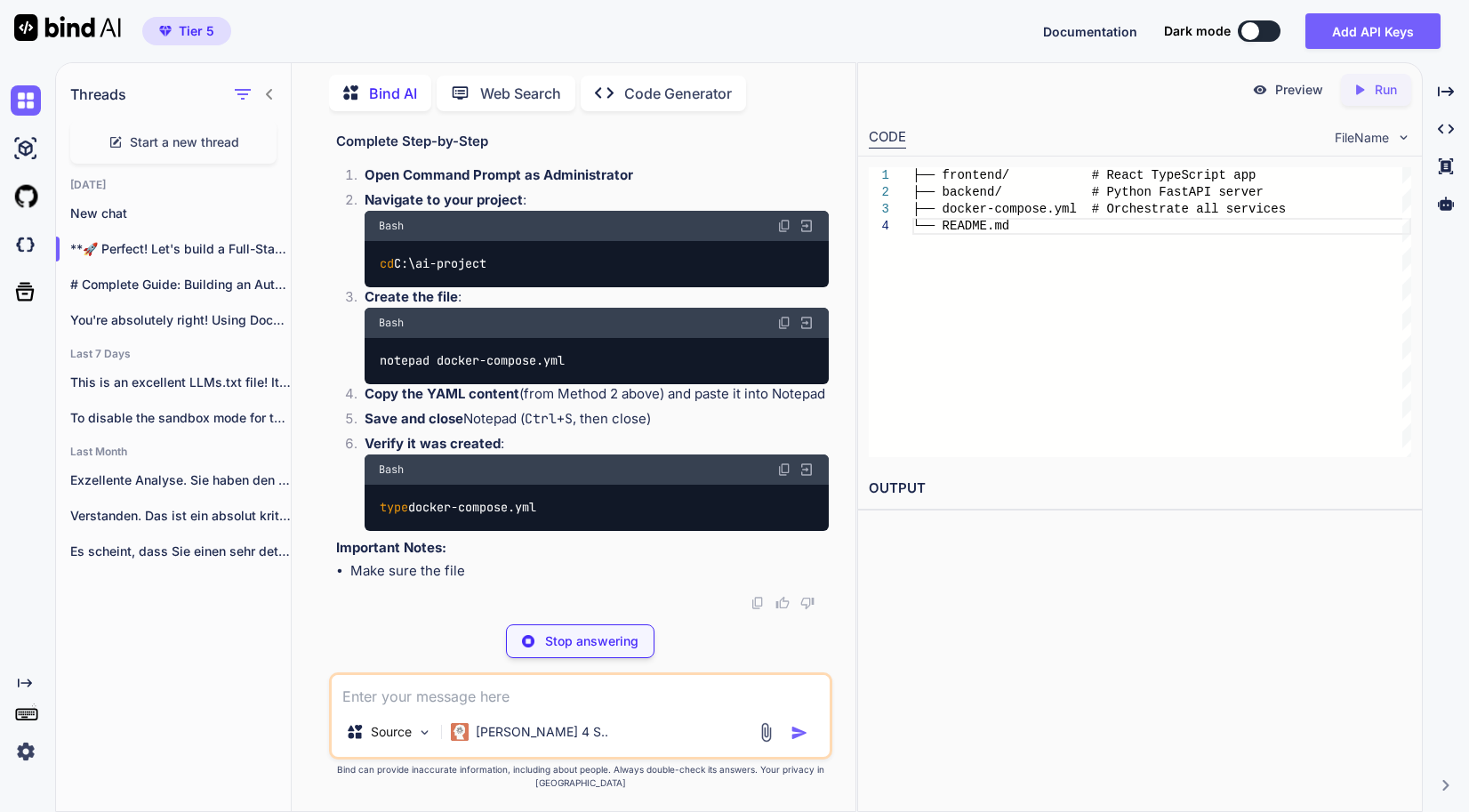
scroll to position [27077, 0]
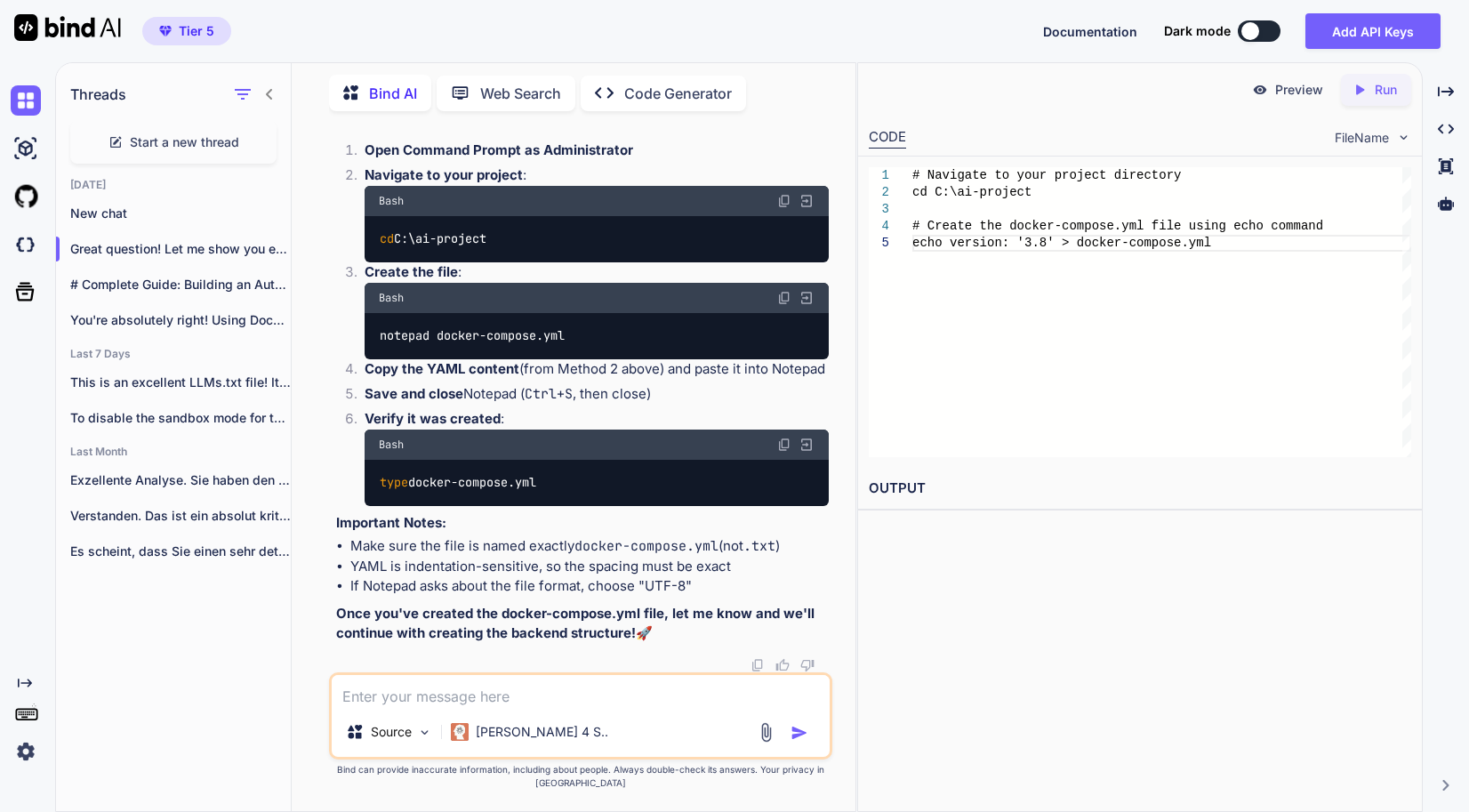
click at [545, 706] on textarea at bounding box center [580, 691] width 498 height 32
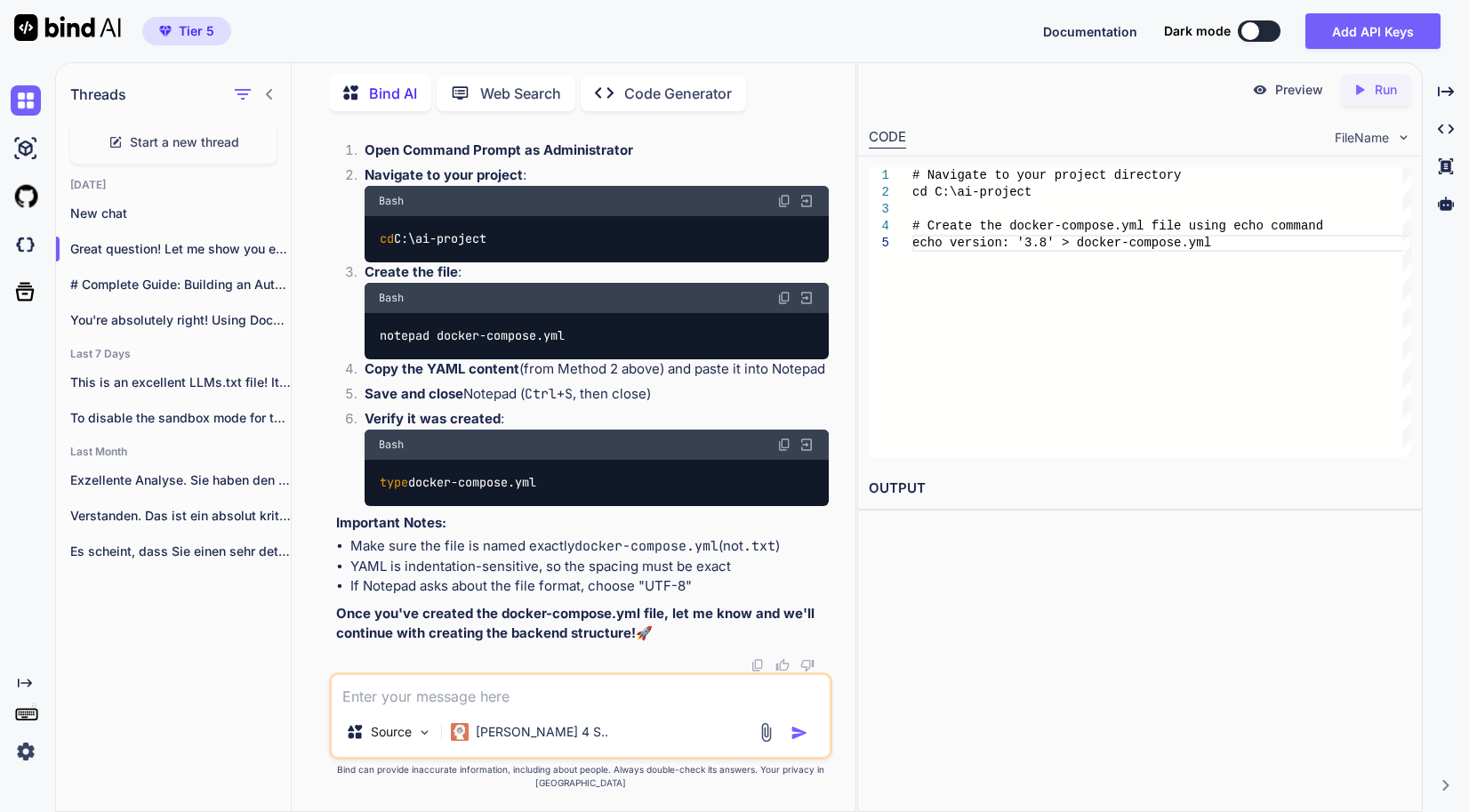
drag, startPoint x: 553, startPoint y: 342, endPoint x: 299, endPoint y: 335, distance: 254.1
click at [299, 335] on div "Bind AI Web Search Created with Pixso. Code Generator You Bind AI Ah! We have t…" at bounding box center [573, 439] width 564 height 743
click at [549, 79] on div "# Check if the file exists and view its content dir docker-compose.yml type doc…" at bounding box center [582, 46] width 492 height 65
drag, startPoint x: 521, startPoint y: 363, endPoint x: 314, endPoint y: 370, distance: 207.1
click at [314, 370] on div "You Bind AI Ah! We have two issues: Bash history expansion error (the ! charact…" at bounding box center [580, 468] width 549 height 685
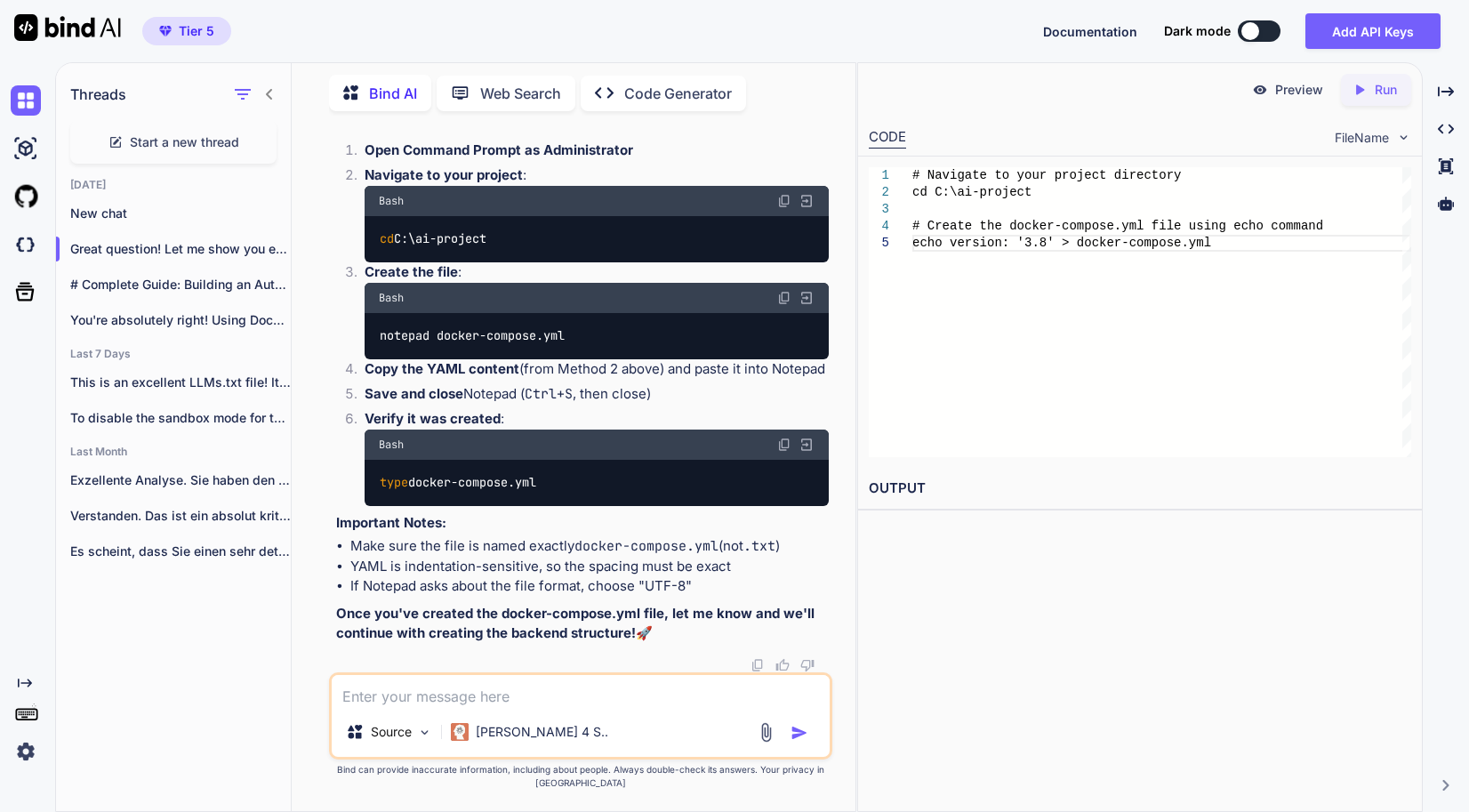
click at [467, 695] on textarea at bounding box center [580, 691] width 498 height 32
paste textarea "smtaqimz@SMTAQIMZ:~/C:ai-project$ echo version: '3.8' > docker-compose.yml smta…"
type textarea "smtaqimz@SMTAQIMZ:~/C:ai-project$ echo version: '3.8' > docker-compose.yml smta…"
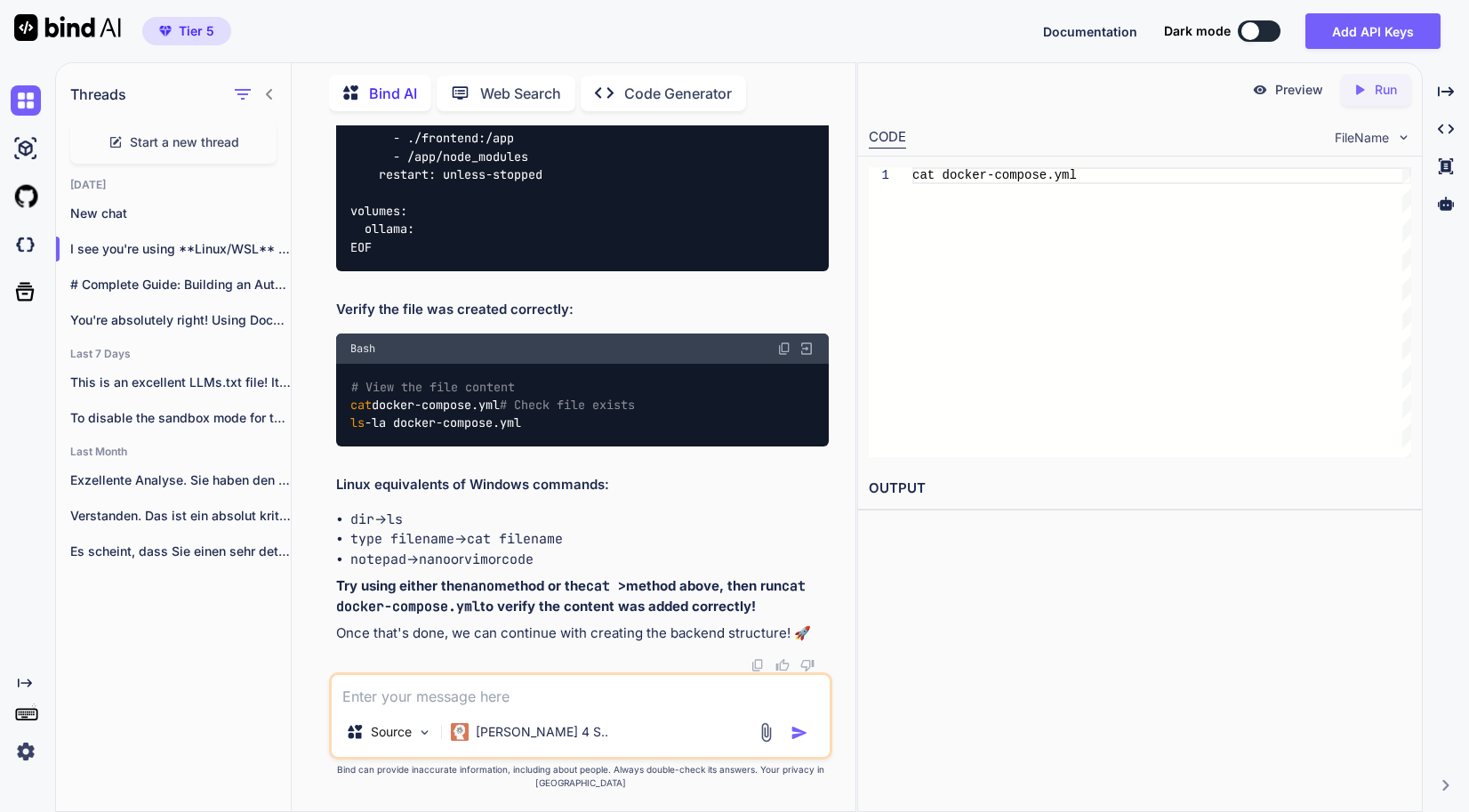
scroll to position [30452, 0]
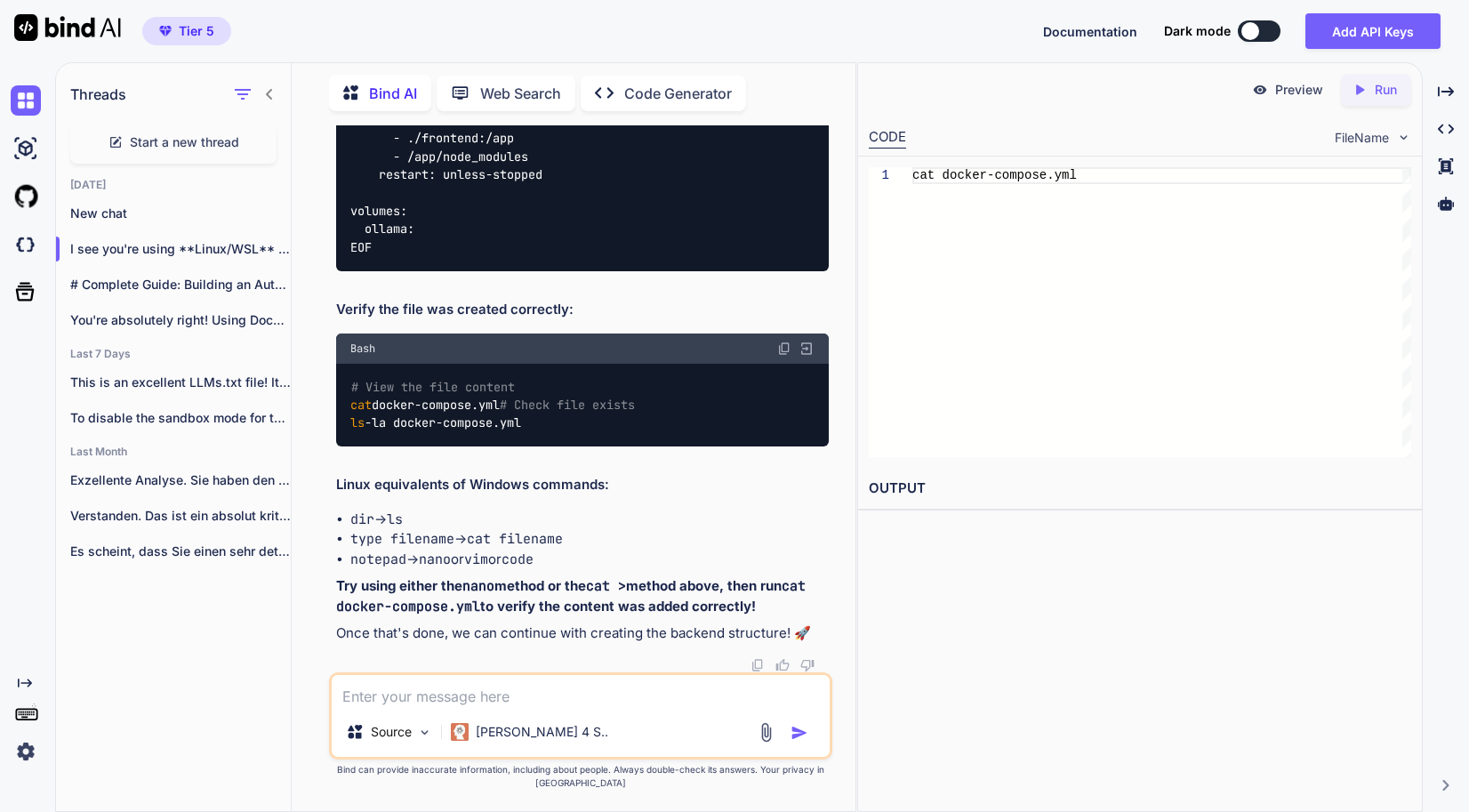
scroll to position [30630, 0]
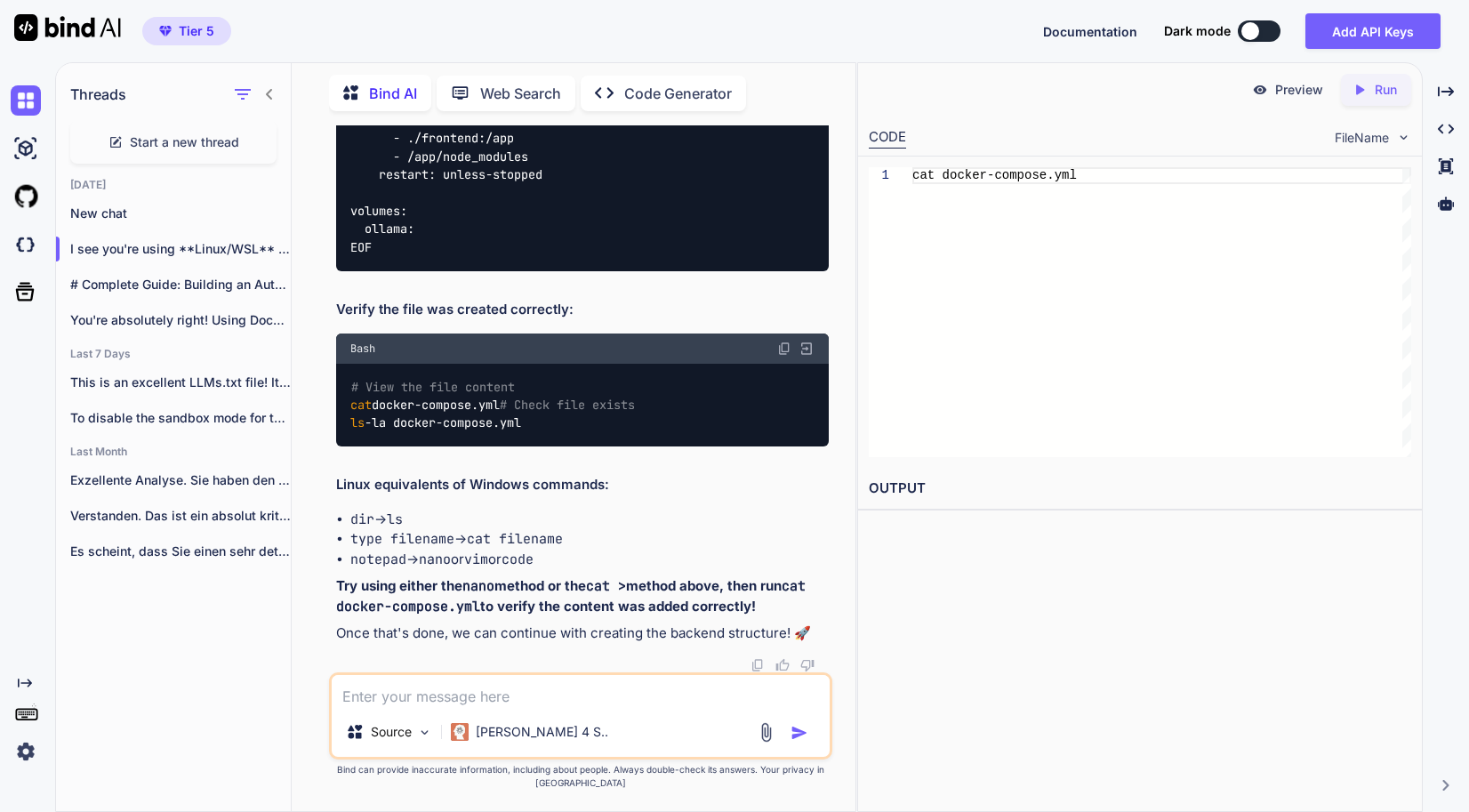
scroll to position [31074, 0]
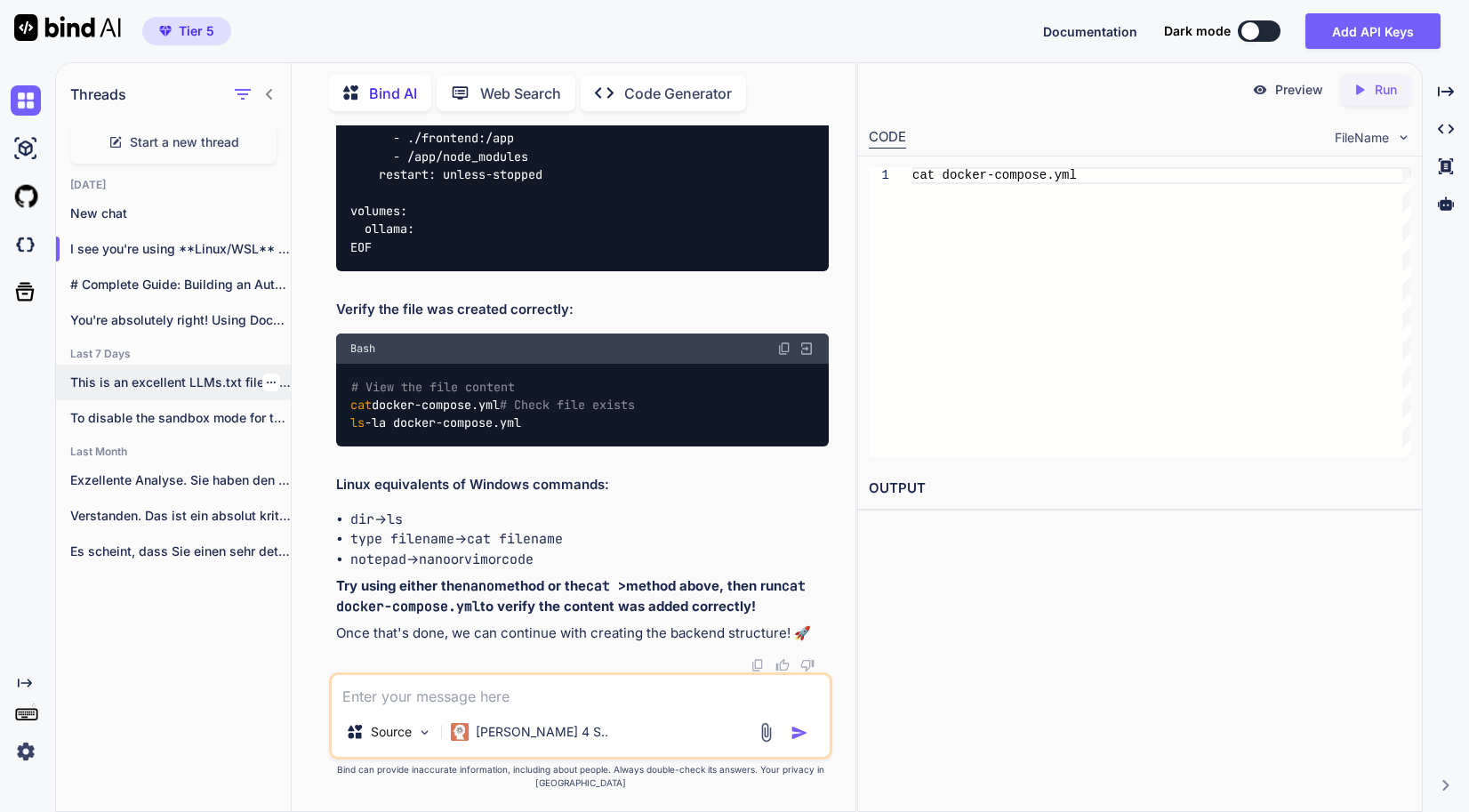
drag, startPoint x: 588, startPoint y: 475, endPoint x: 280, endPoint y: 395, distance: 318.2
click at [280, 395] on div "Threads Start a new thread [DATE] New chat I see you're using **Linux/WSL** (ba…" at bounding box center [455, 435] width 799 height 750
drag, startPoint x: 280, startPoint y: 395, endPoint x: 503, endPoint y: 452, distance: 230.2
click at [490, 445] on div "# View the file content cat docker-compose.yml # Check file exists ls -la docke…" at bounding box center [582, 405] width 492 height 83
click at [576, 447] on div "# View the file content cat docker-compose.yml # Check file exists ls -la docke…" at bounding box center [582, 405] width 492 height 83
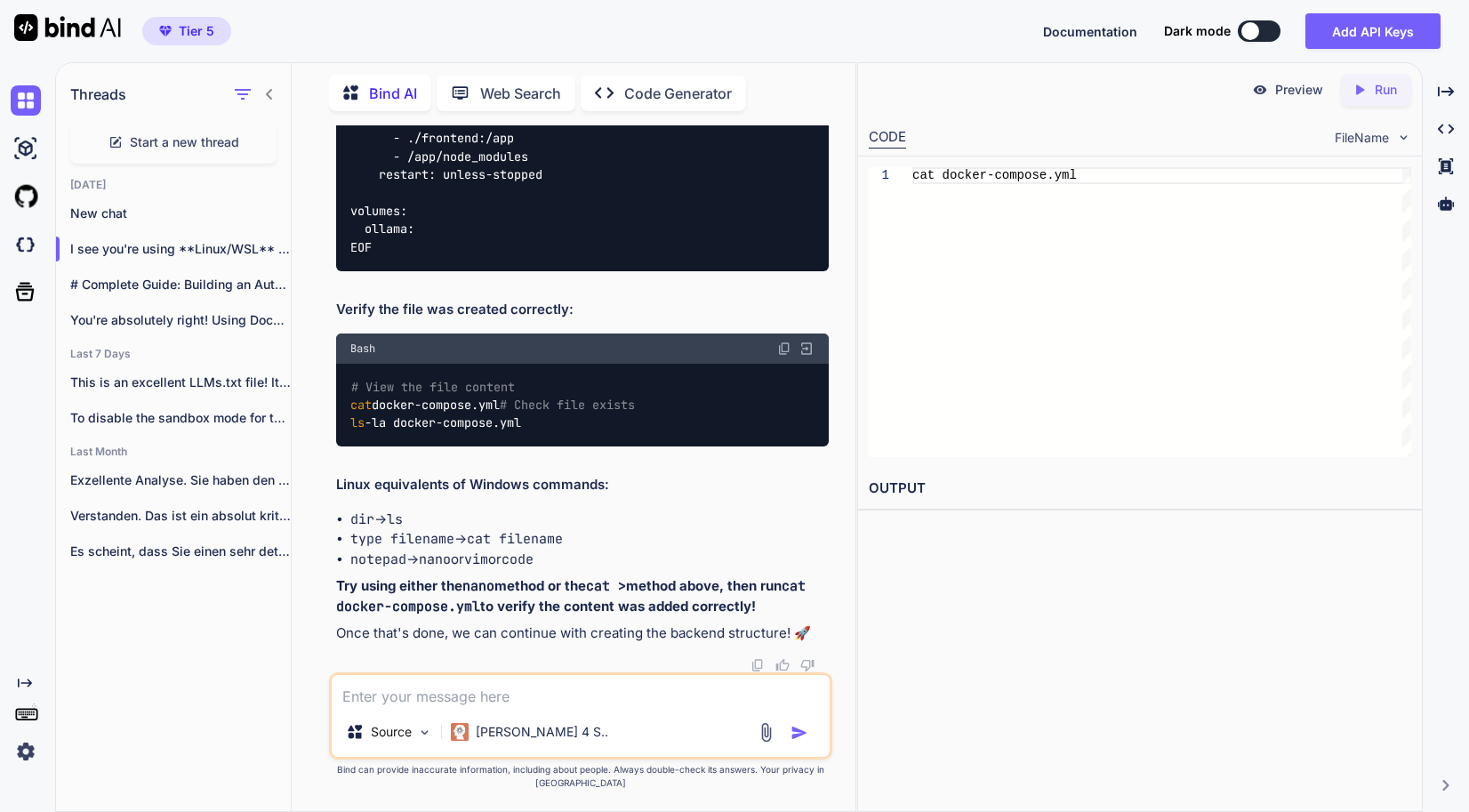
drag, startPoint x: 581, startPoint y: 480, endPoint x: 343, endPoint y: 417, distance: 246.2
click at [343, 417] on div "# View the file content cat docker-compose.yml # Check file exists ls -la docke…" at bounding box center [582, 405] width 492 height 83
click at [508, 548] on code "cat filename" at bounding box center [514, 538] width 96 height 17
click at [738, 615] on strong "Try using either the nano method or the cat > method above, then run cat docker…" at bounding box center [575, 596] width 478 height 37
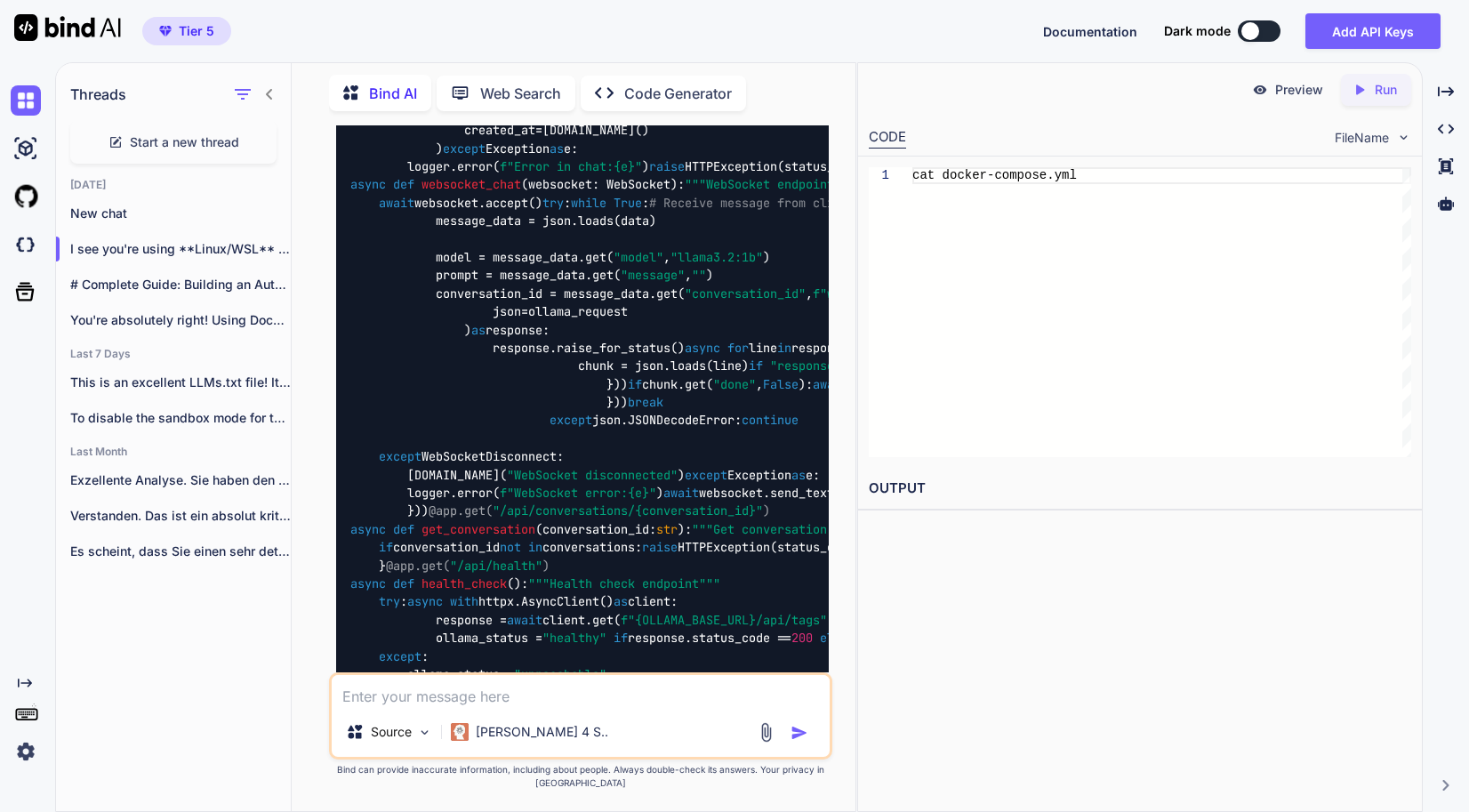
scroll to position [21247, 0]
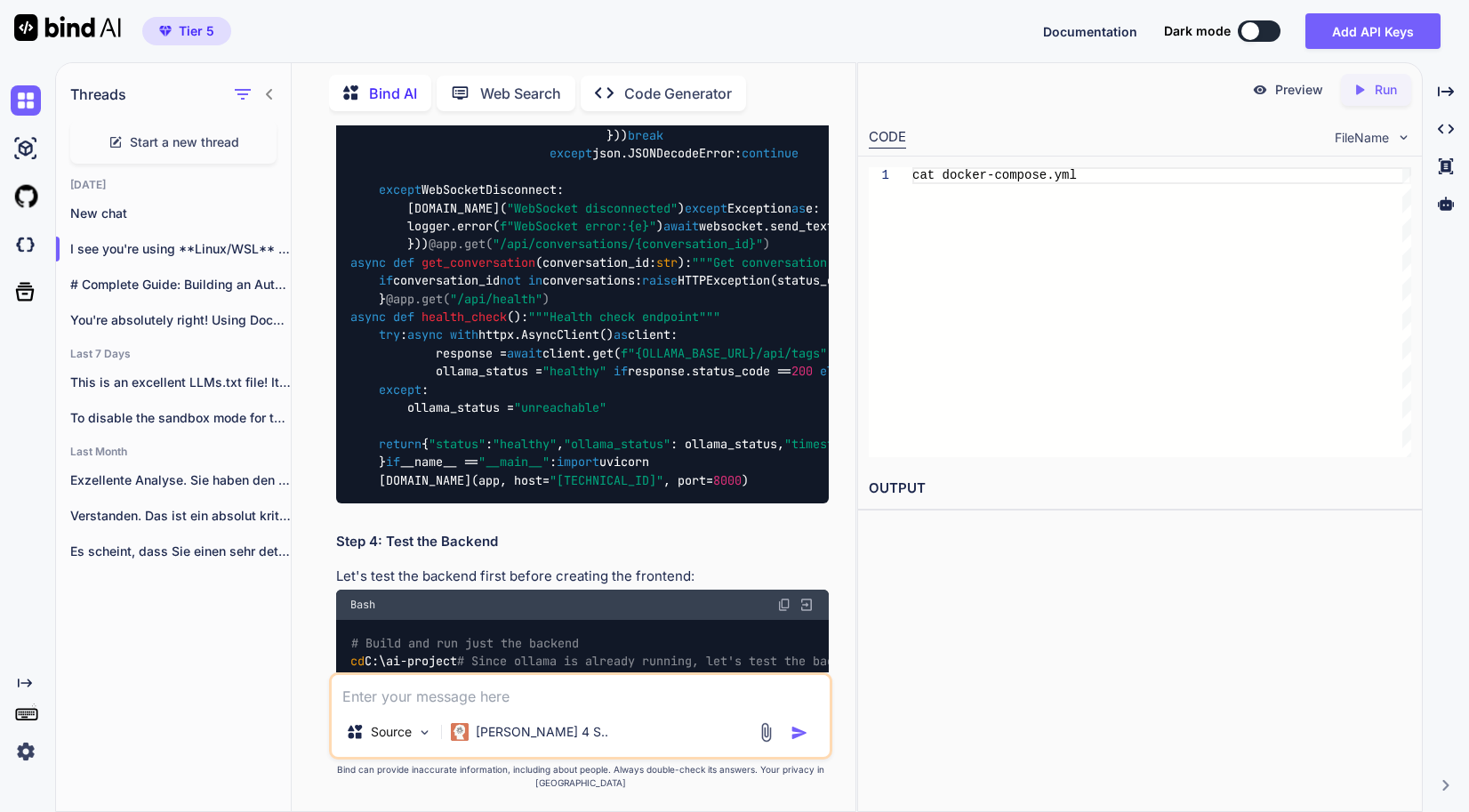
drag, startPoint x: 423, startPoint y: 302, endPoint x: 329, endPoint y: 263, distance: 101.8
click at [329, 263] on div "You Bind AI Ah! We have two issues: Bash history expansion error (the ! charact…" at bounding box center [580, 468] width 503 height 685
